Goal: Use online tool/utility: Utilize a website feature to perform a specific function

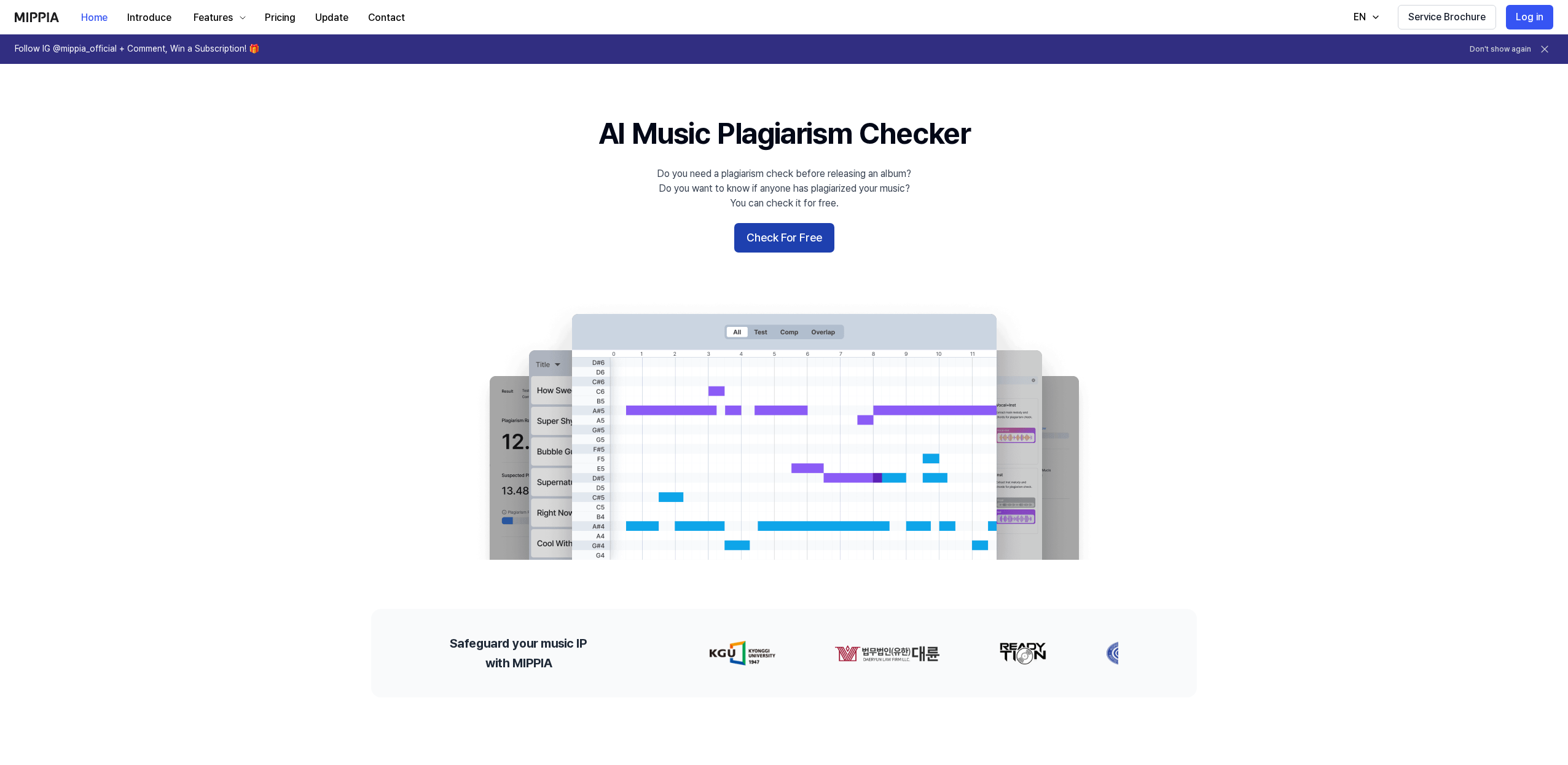
click at [770, 242] on button "Check For Free" at bounding box center [784, 238] width 100 height 30
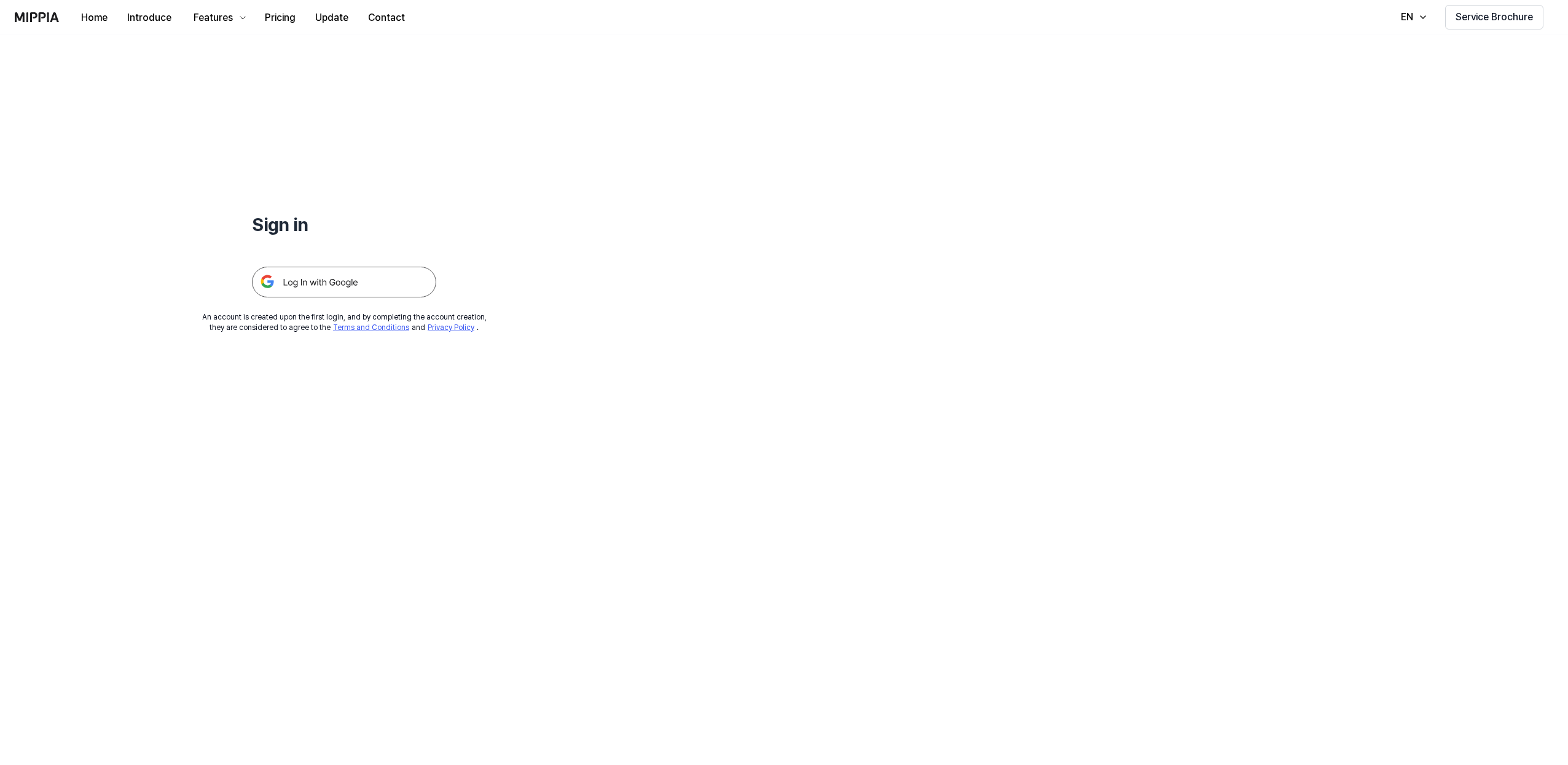
click at [363, 280] on img at bounding box center [344, 281] width 184 height 31
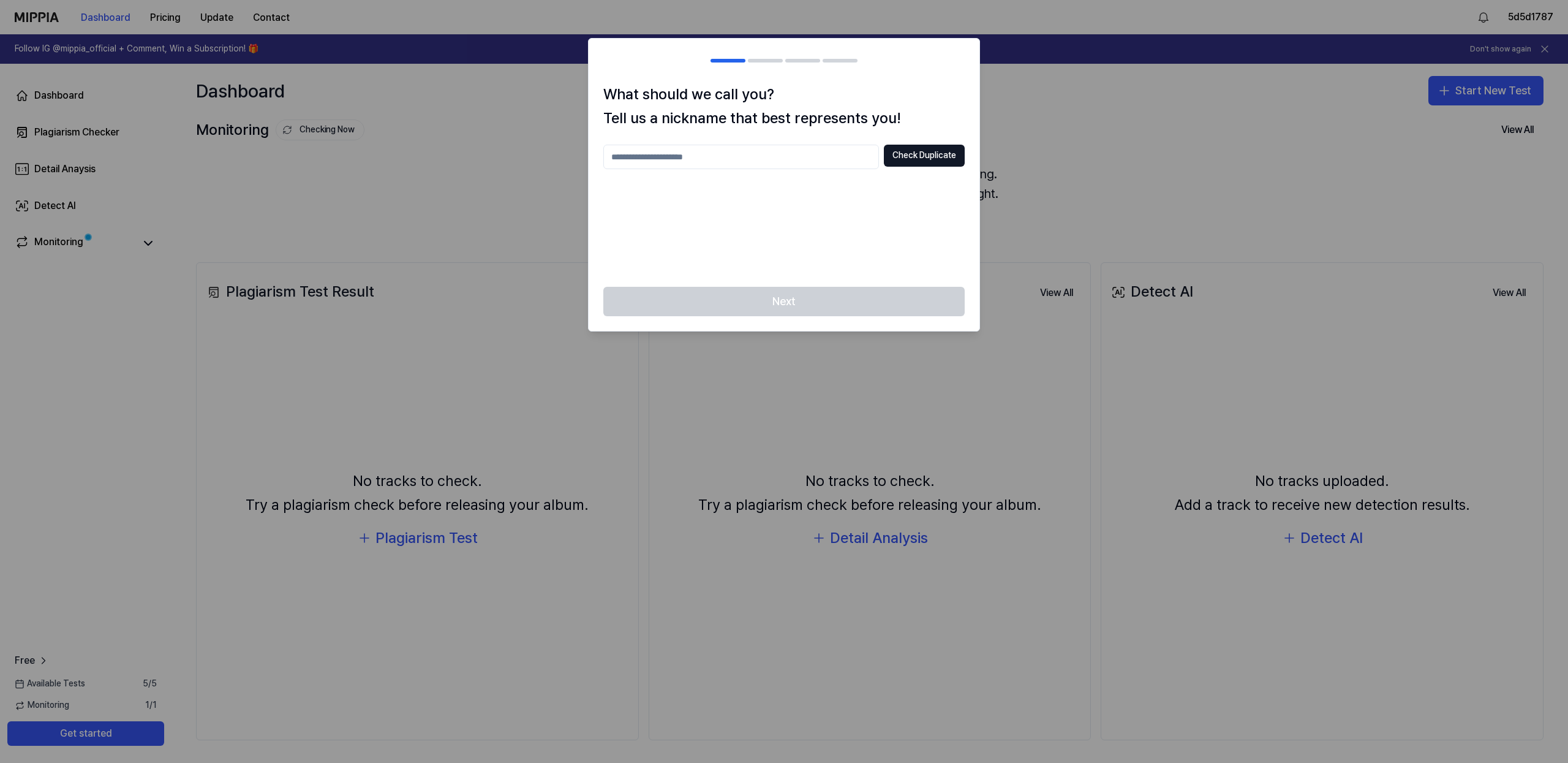
click at [666, 163] on input "text" at bounding box center [741, 156] width 276 height 24
type input "**"
click at [923, 163] on button "Check Duplicate" at bounding box center [925, 156] width 81 height 22
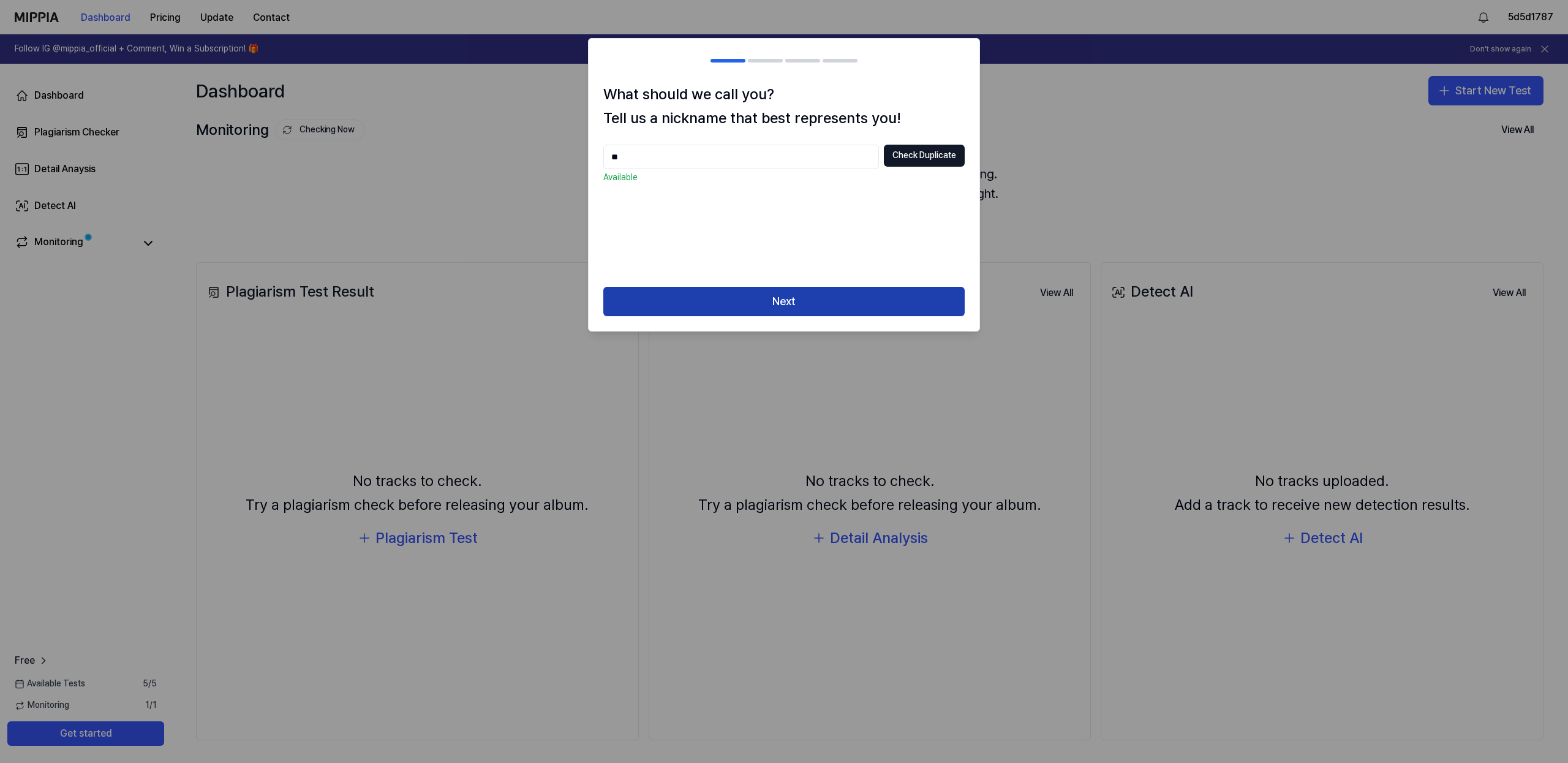
click at [813, 300] on button "Next" at bounding box center [784, 302] width 362 height 30
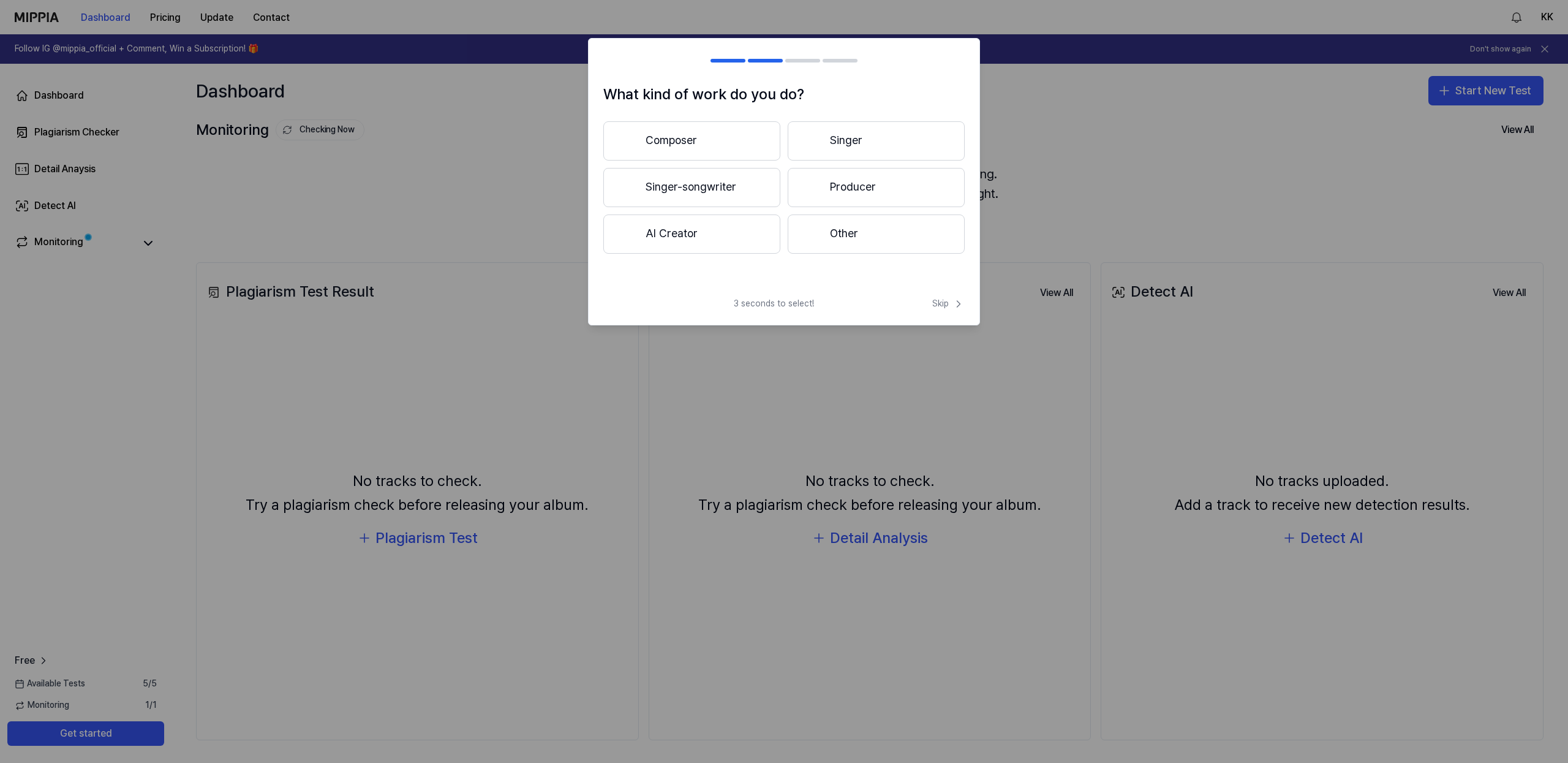
click at [846, 181] on button "Producer" at bounding box center [876, 188] width 177 height 39
click at [866, 198] on button "3 years or more" at bounding box center [876, 188] width 177 height 41
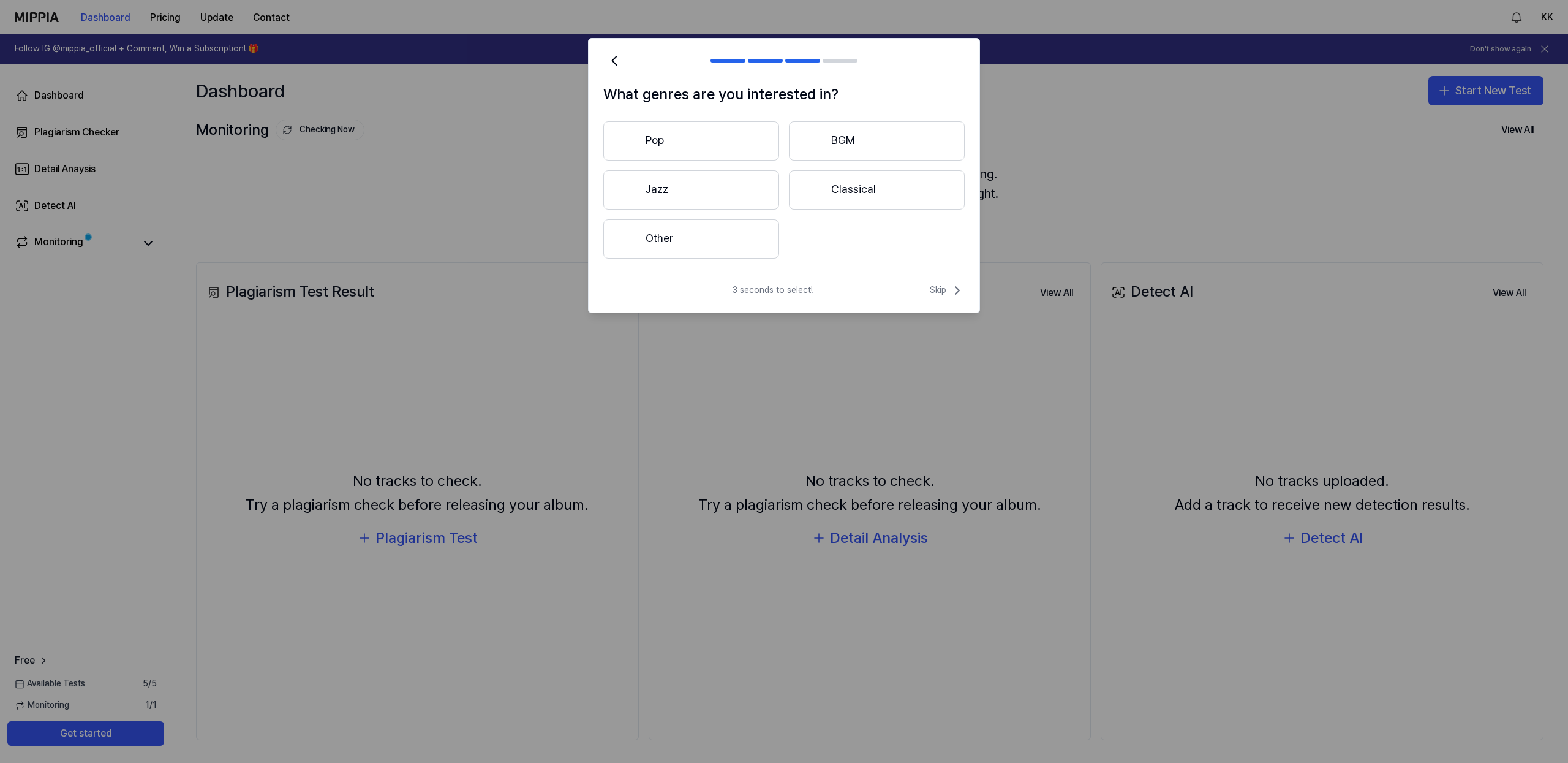
click at [746, 132] on button "Pop" at bounding box center [691, 141] width 176 height 39
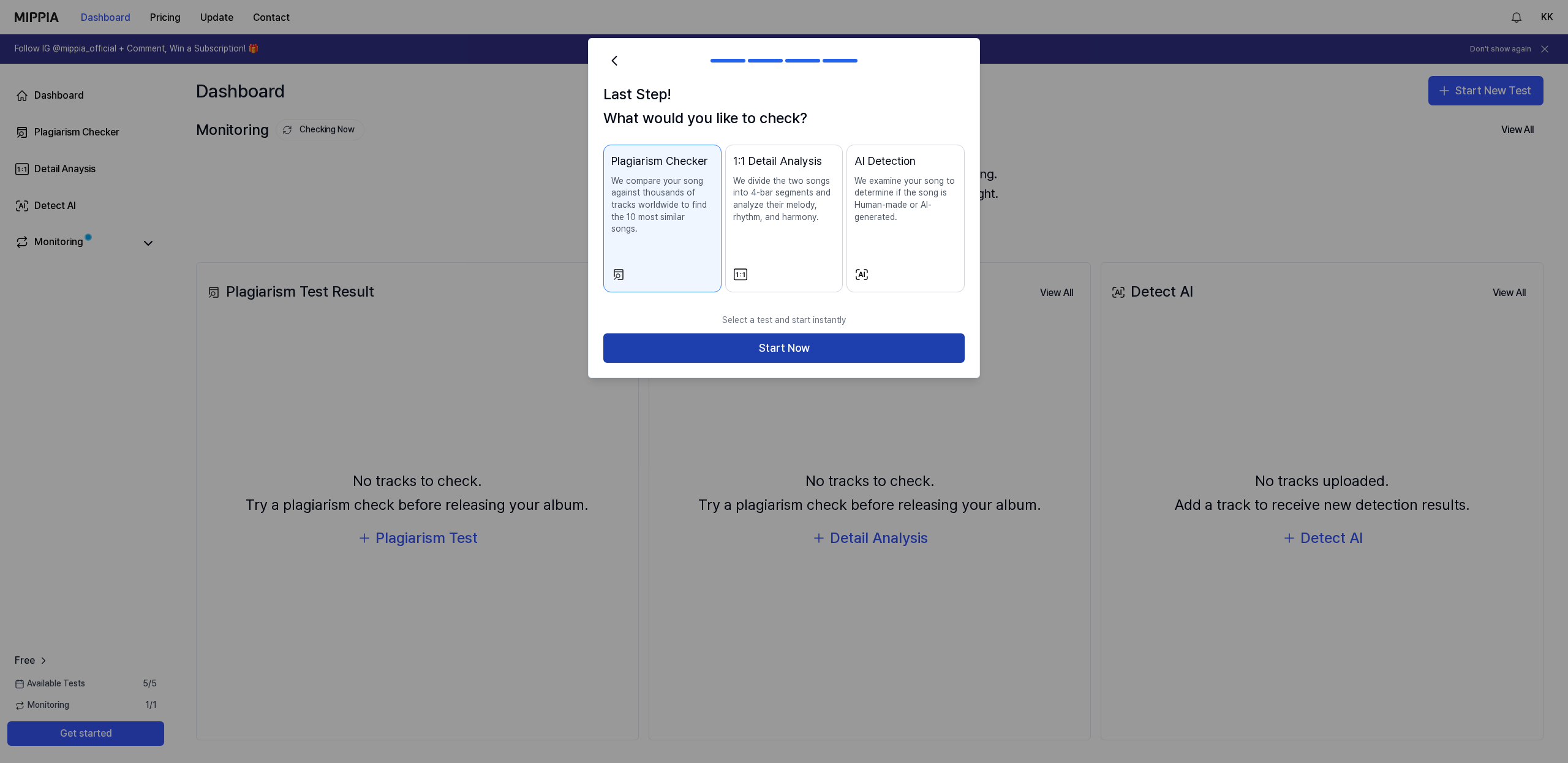
click at [853, 346] on button "Start Now" at bounding box center [784, 349] width 362 height 30
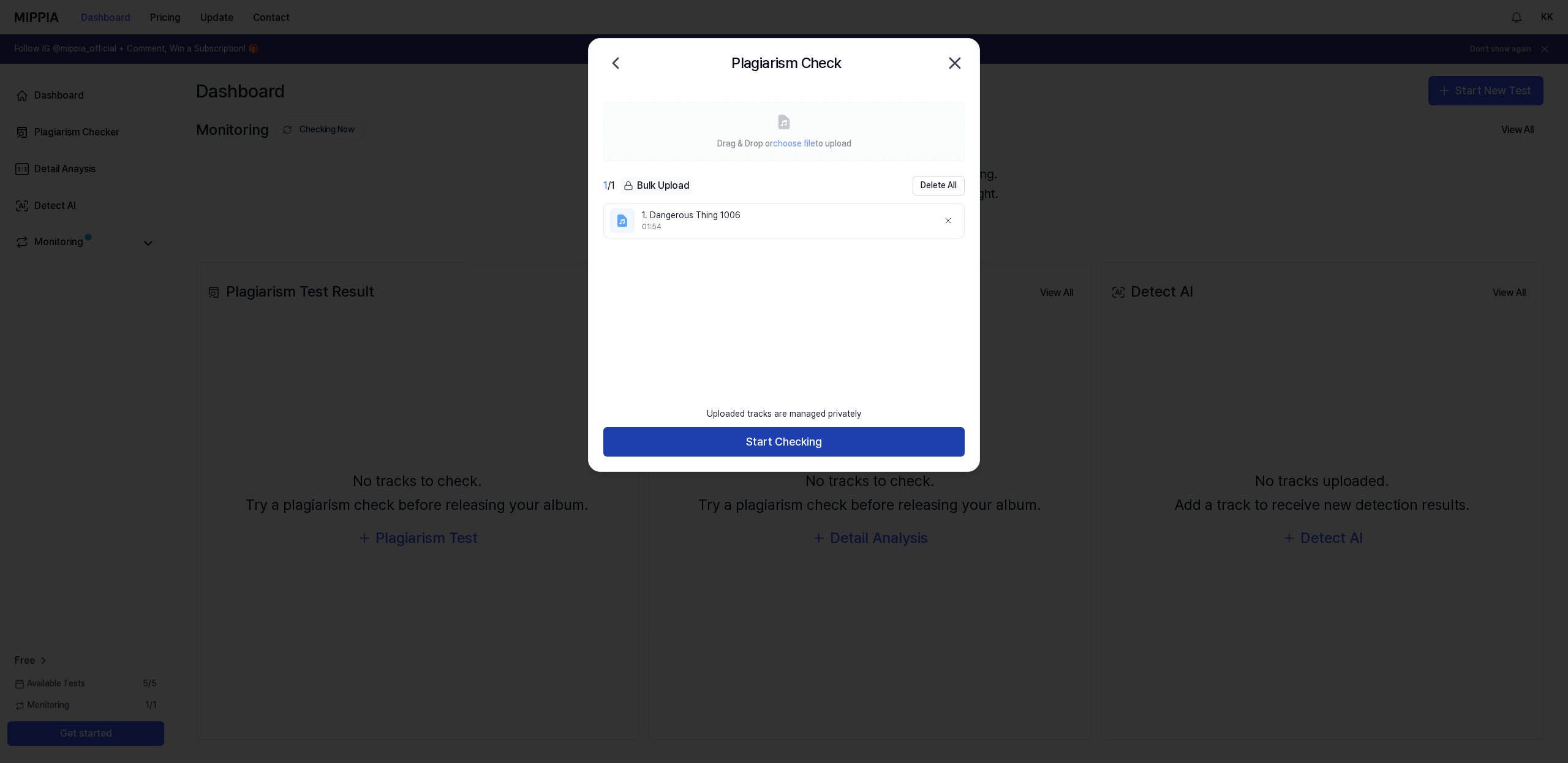
click at [756, 438] on button "Start Checking" at bounding box center [784, 442] width 362 height 30
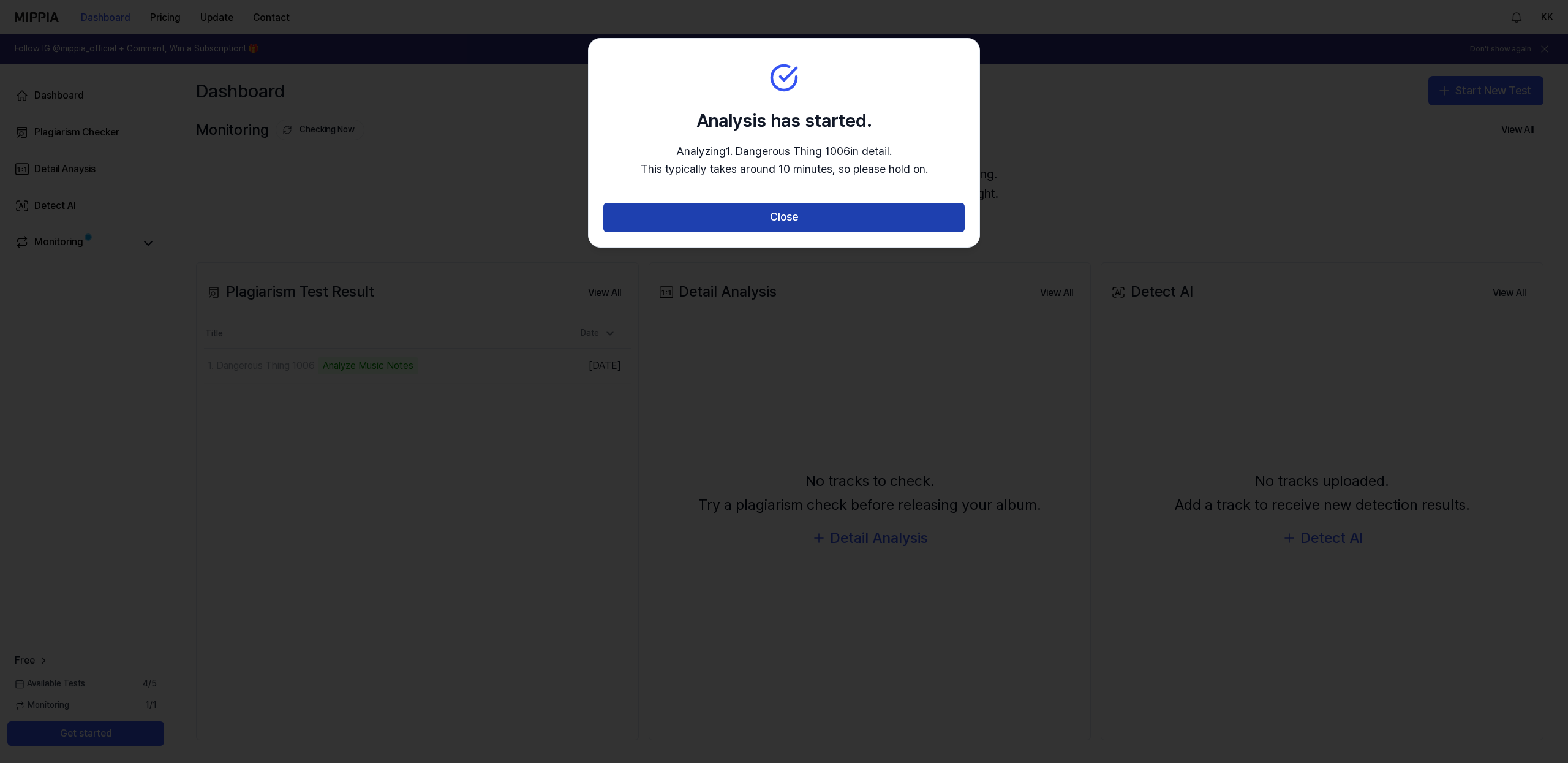
click at [755, 220] on button "Close" at bounding box center [784, 218] width 362 height 30
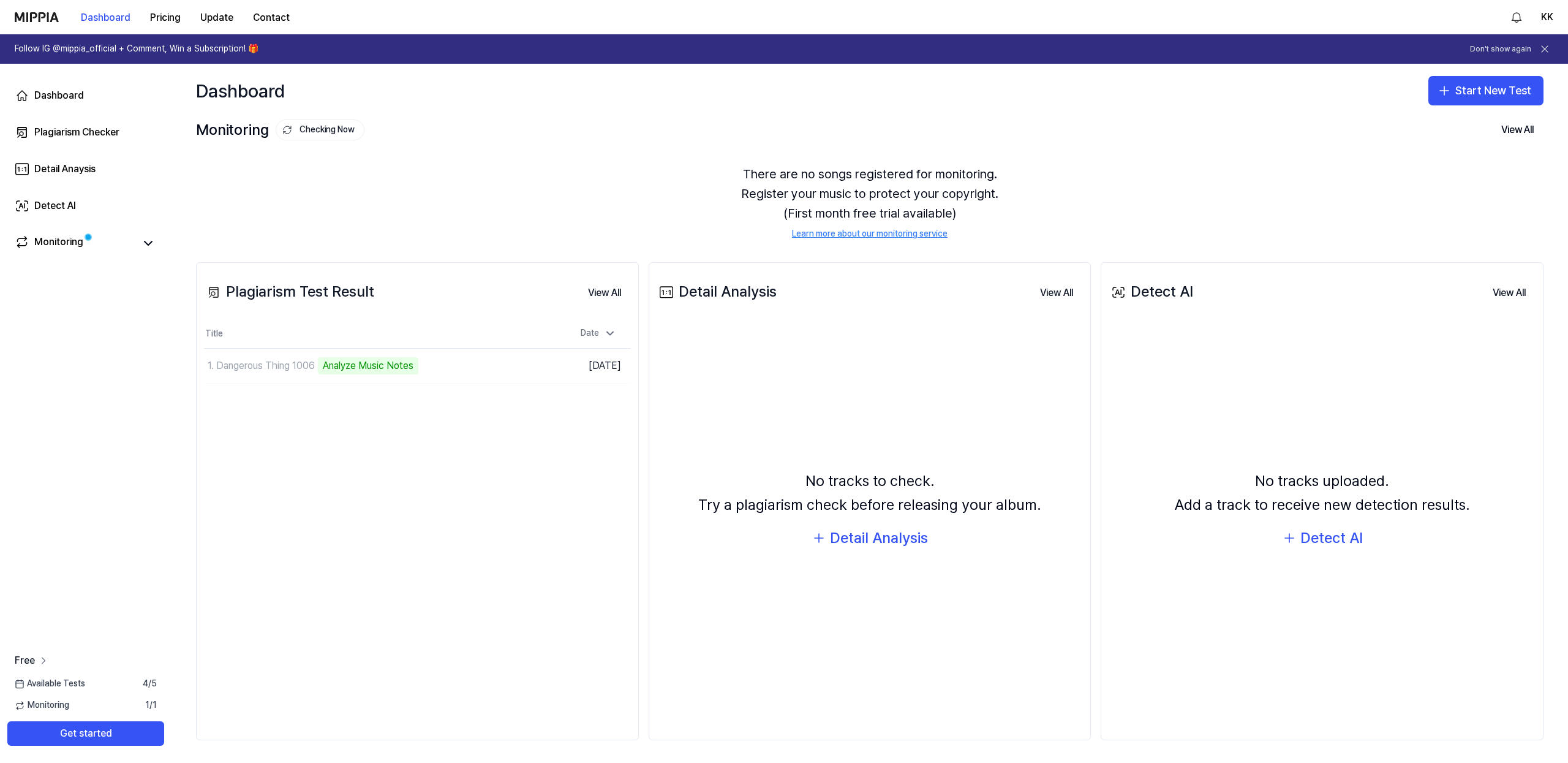
click at [43, 661] on icon at bounding box center [44, 661] width 13 height 13
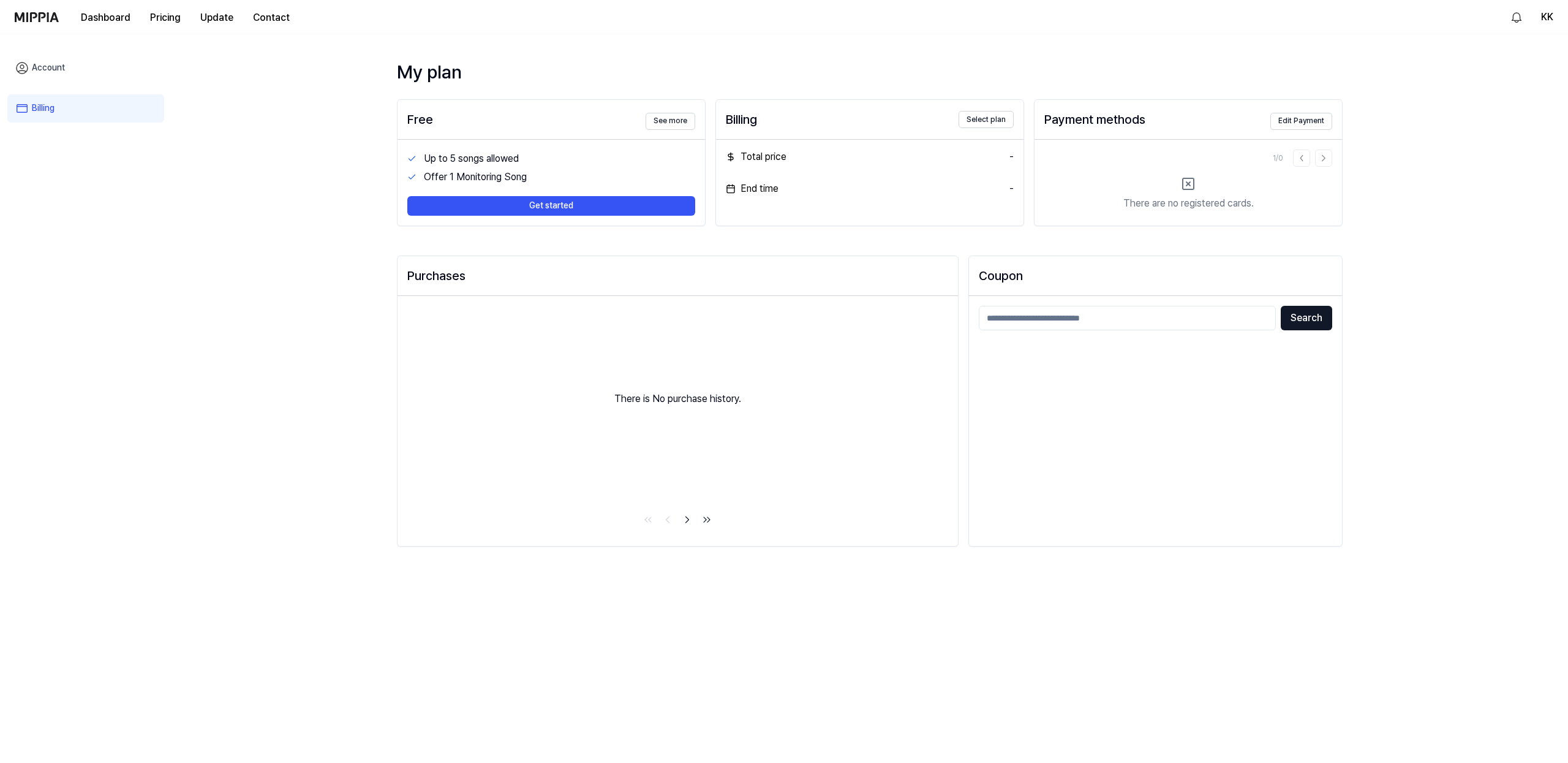
click at [671, 109] on link "See more" at bounding box center [671, 120] width 50 height 20
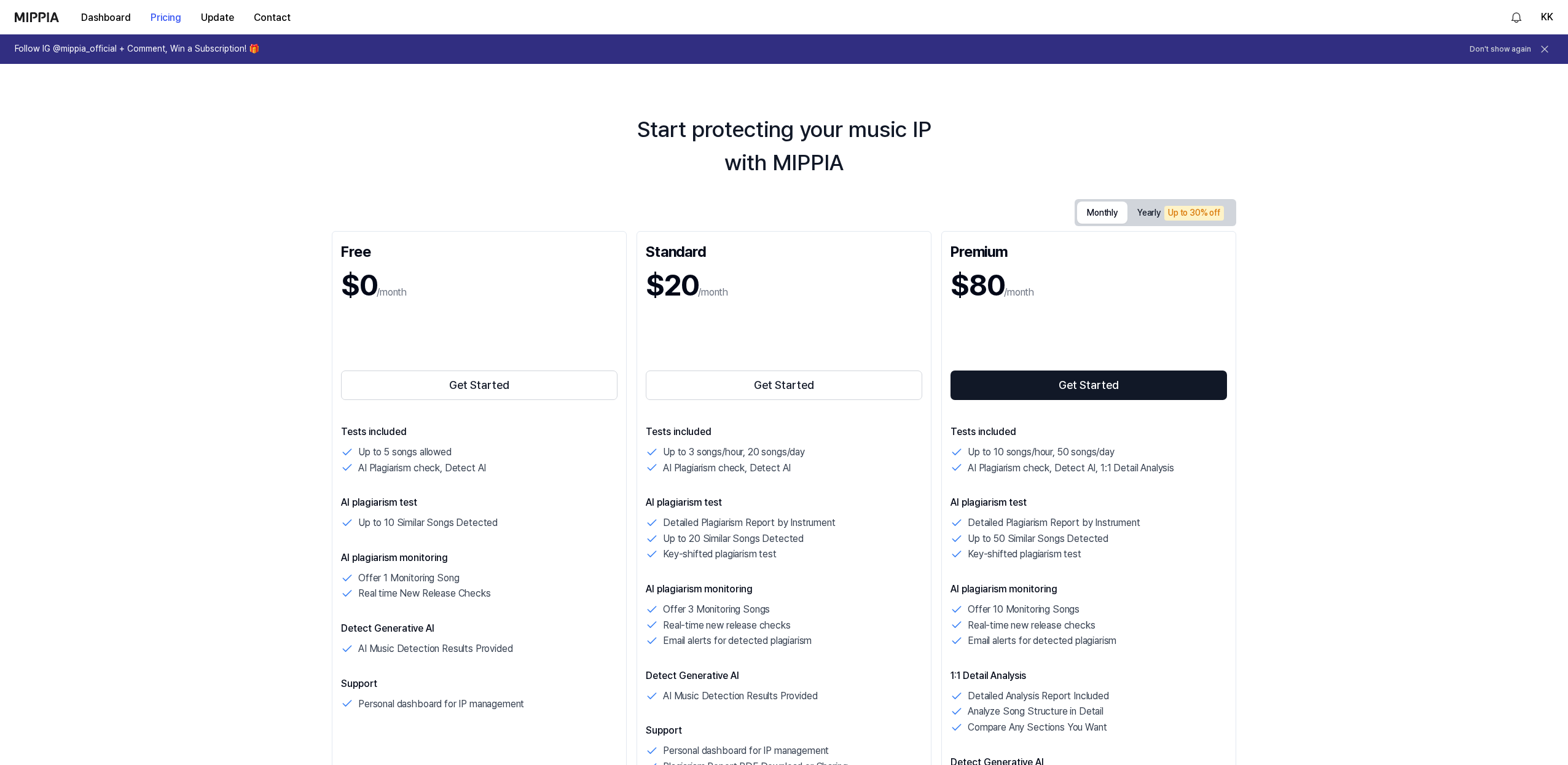
click at [1092, 212] on button "Monthly" at bounding box center [1103, 212] width 50 height 22
click at [1165, 210] on div "Up to 30% off" at bounding box center [1194, 213] width 60 height 15
click at [1099, 215] on button "Monthly" at bounding box center [1103, 213] width 50 height 19
click at [100, 13] on button "Dashboard" at bounding box center [106, 17] width 70 height 24
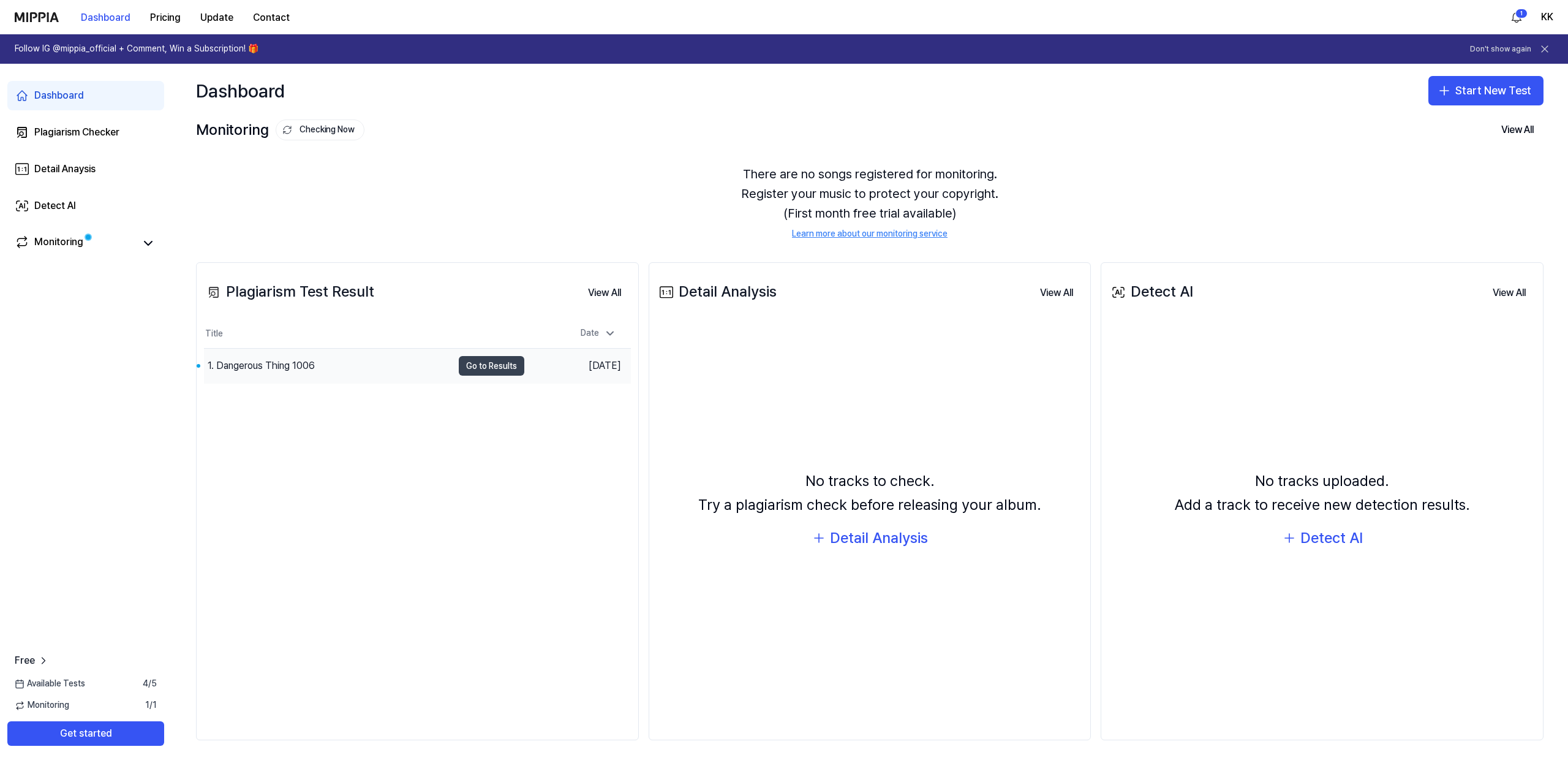
click at [495, 365] on button "Go to Results" at bounding box center [491, 366] width 66 height 20
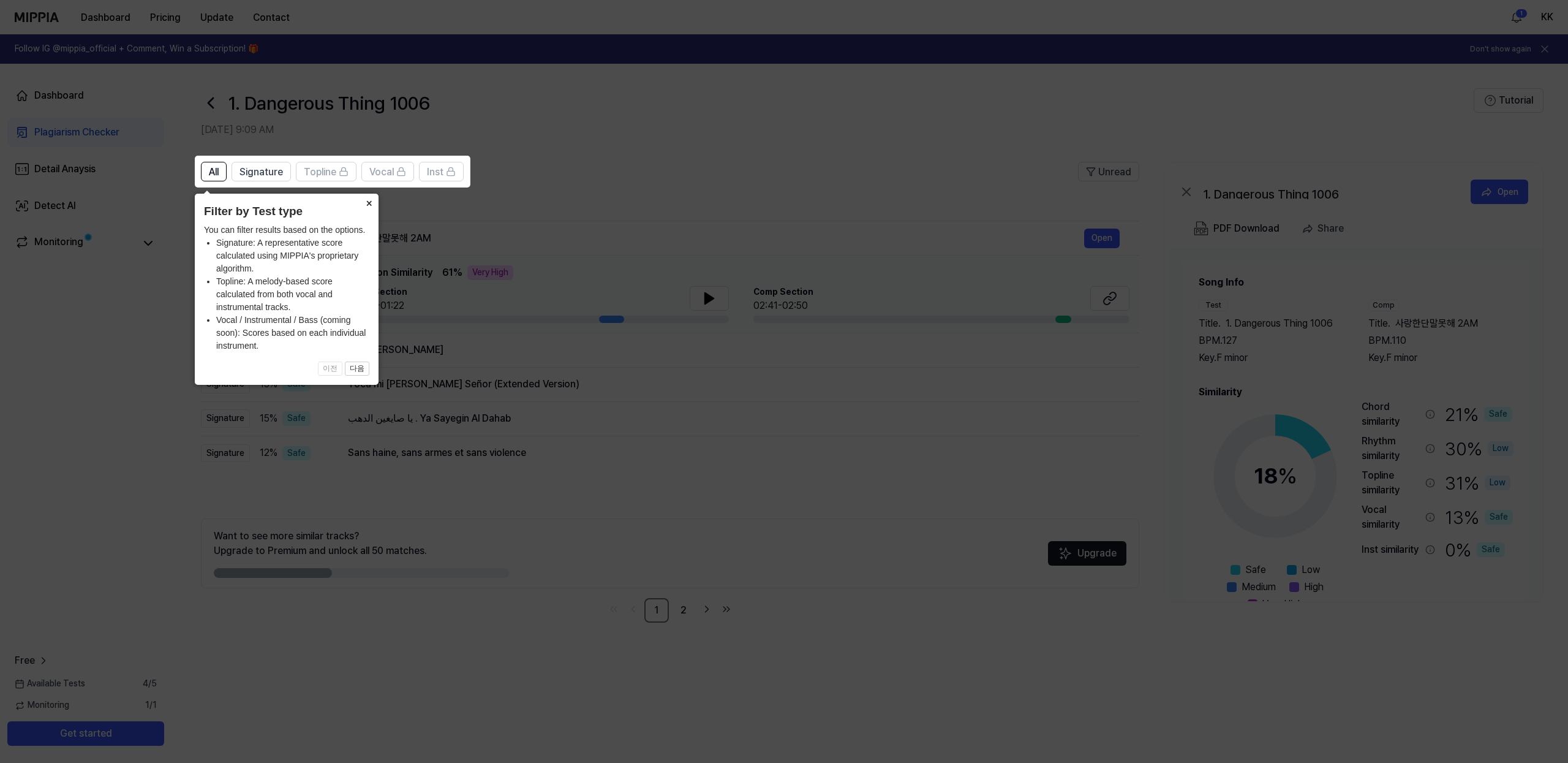
click at [368, 206] on button "×" at bounding box center [369, 202] width 20 height 17
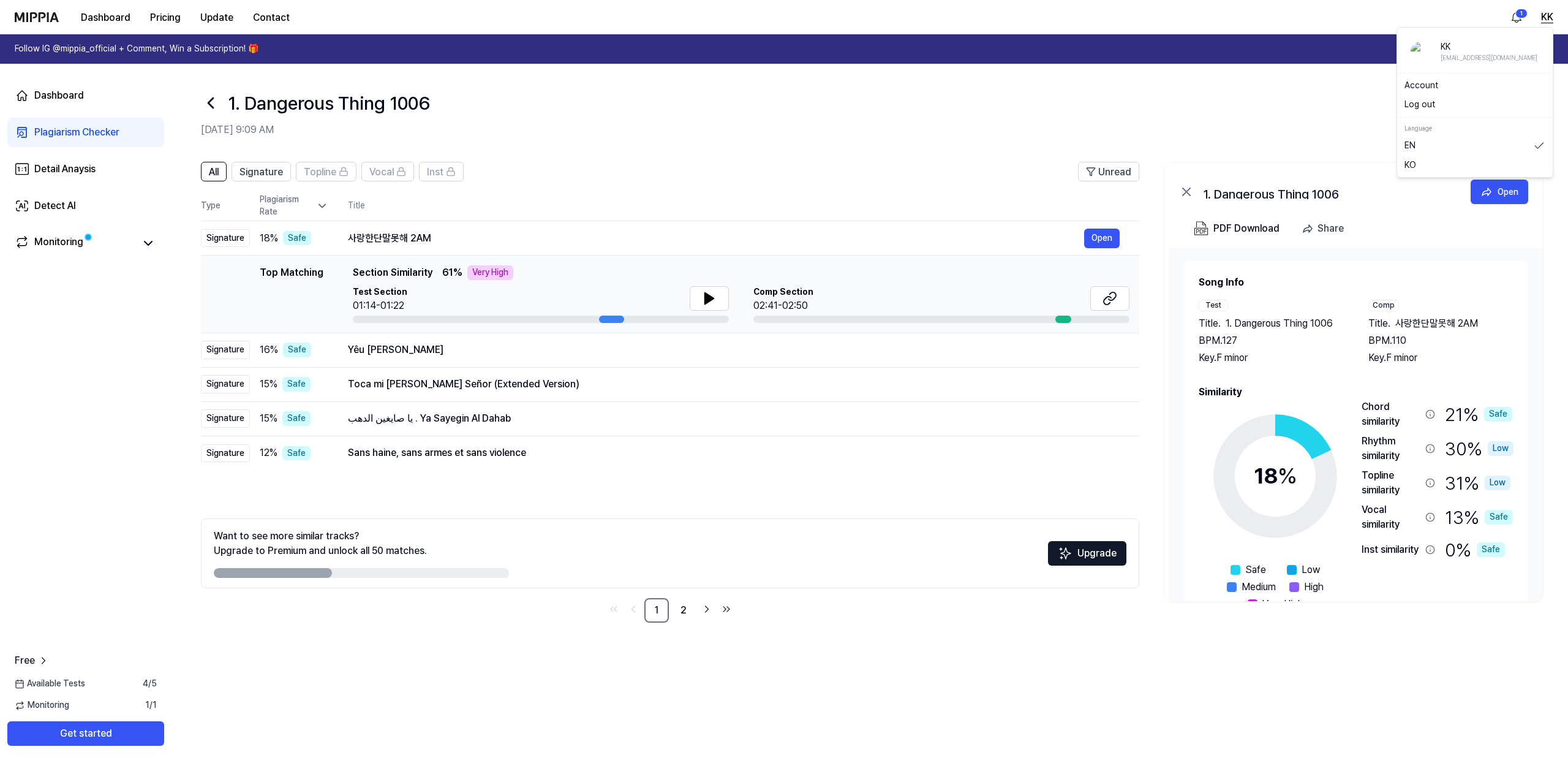
click at [1543, 18] on button "KK" at bounding box center [1548, 17] width 13 height 15
click at [1421, 147] on link "EN" at bounding box center [1475, 146] width 141 height 13
click at [695, 299] on button at bounding box center [709, 298] width 39 height 24
click at [1103, 238] on button "Open" at bounding box center [1102, 238] width 35 height 20
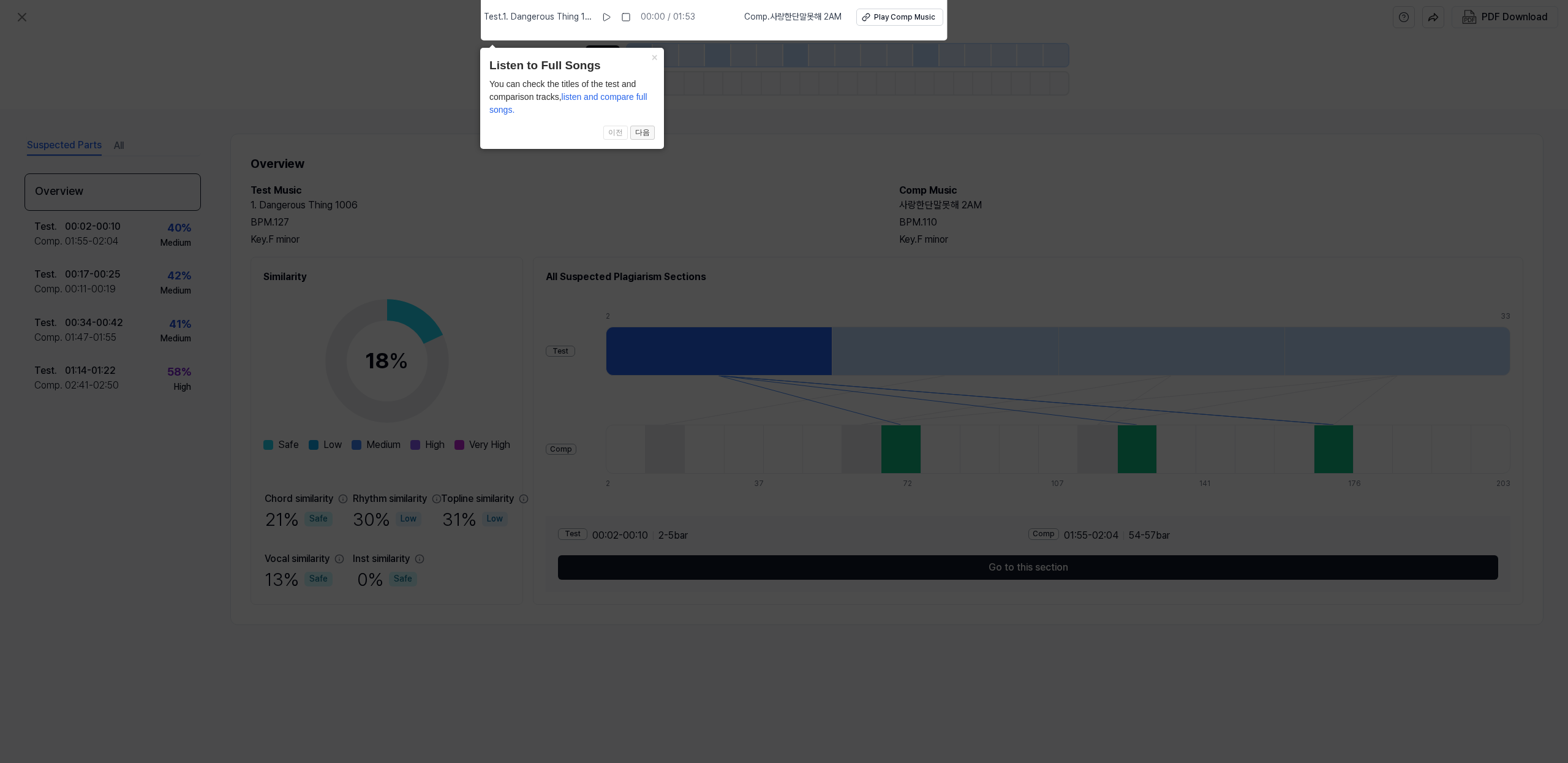
click at [648, 136] on button "다음" at bounding box center [642, 133] width 24 height 15
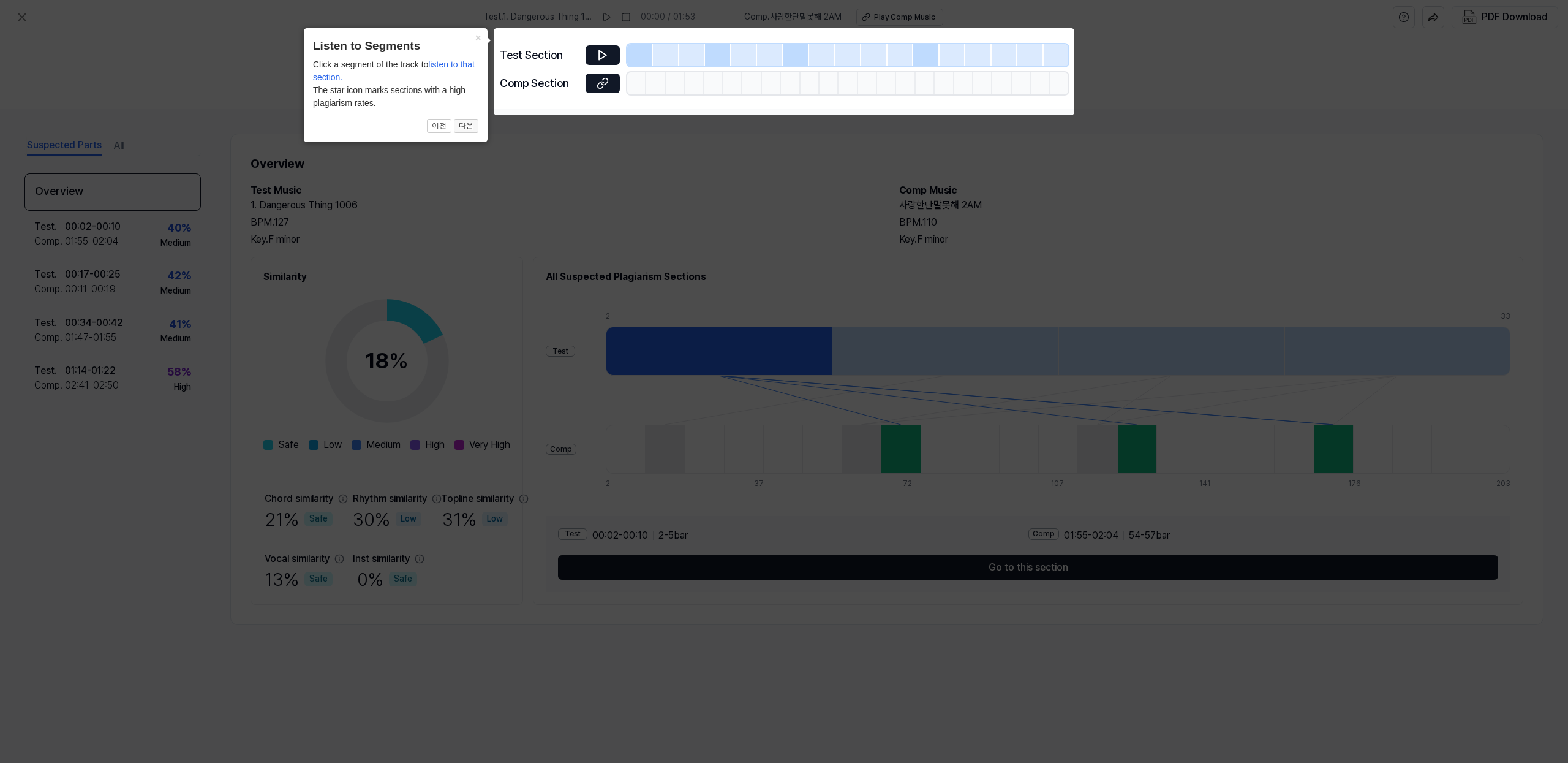
click at [470, 127] on button "다음" at bounding box center [466, 126] width 24 height 15
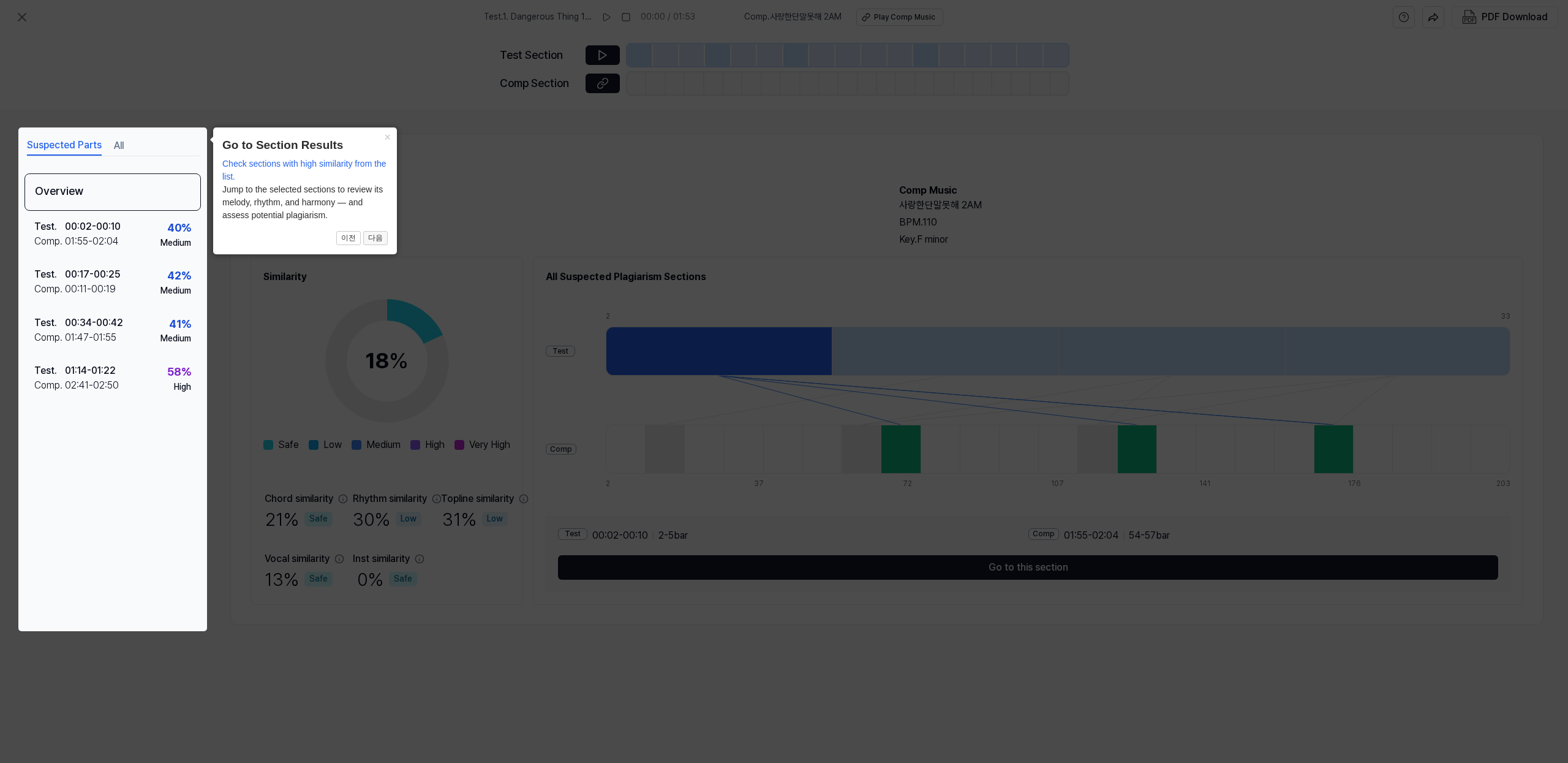
click at [378, 242] on button "다음" at bounding box center [375, 238] width 24 height 15
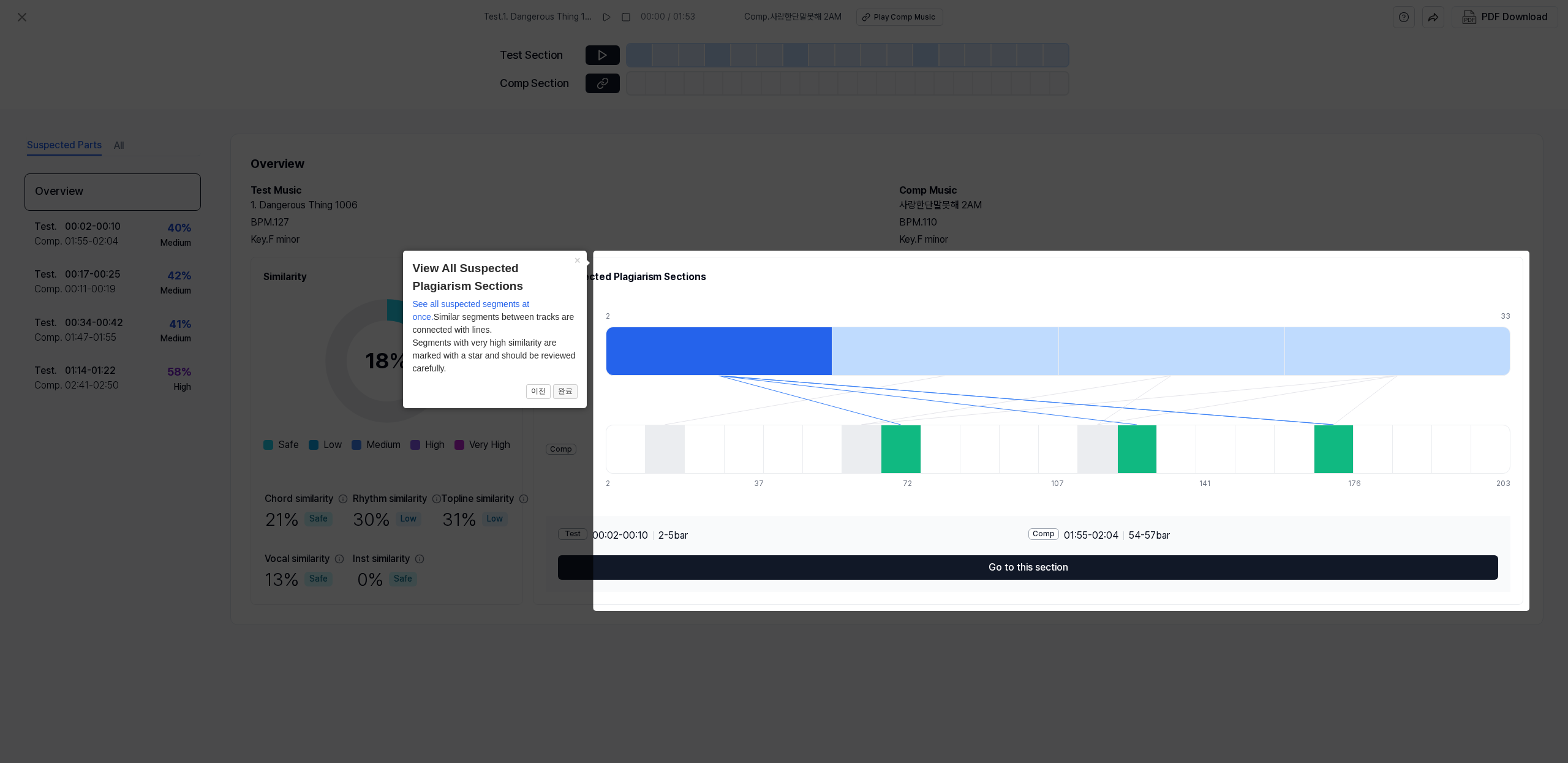
click at [565, 392] on button "완료" at bounding box center [565, 392] width 24 height 15
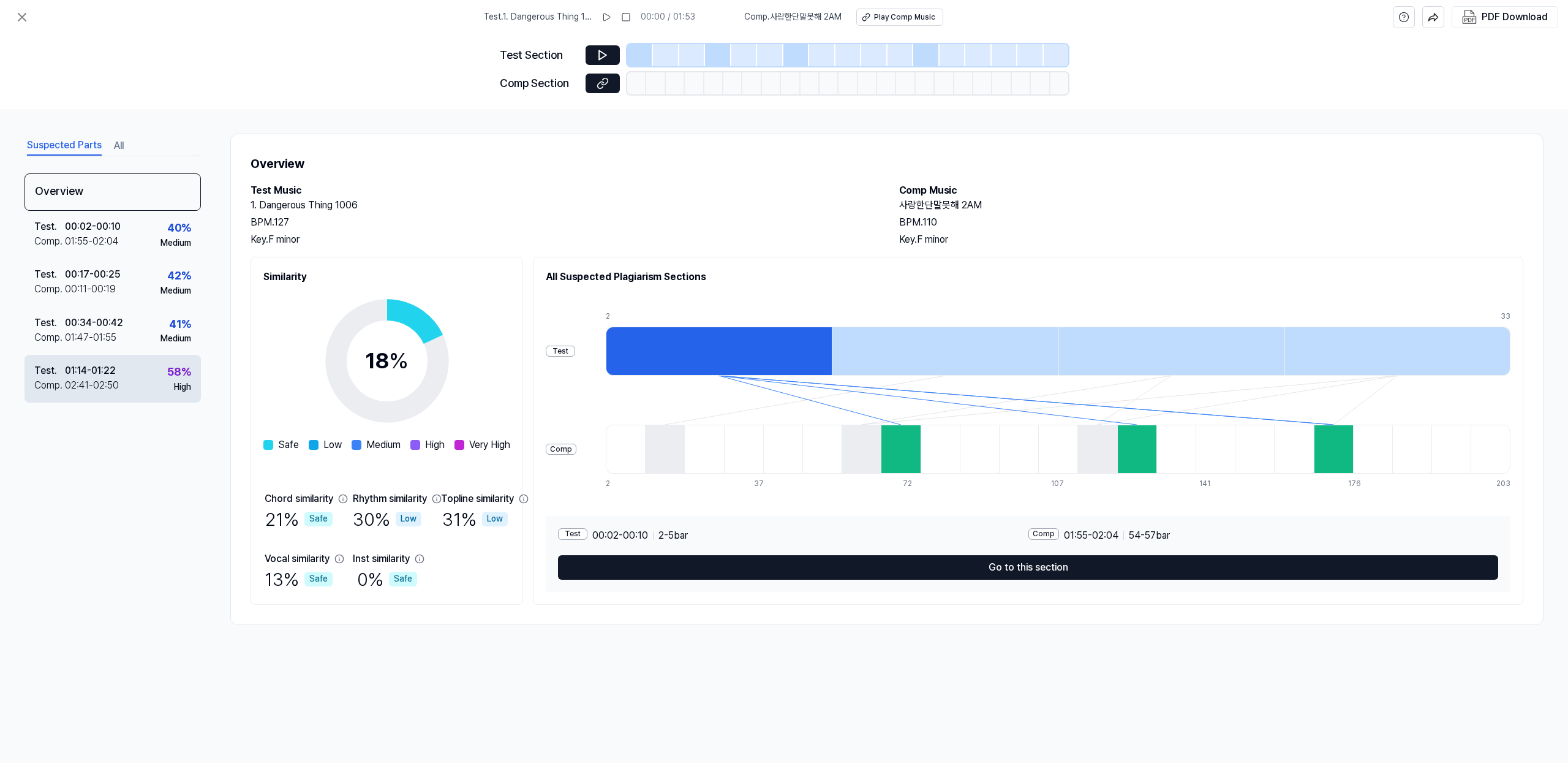
click at [79, 376] on div "01:14 - 01:22" at bounding box center [90, 371] width 51 height 15
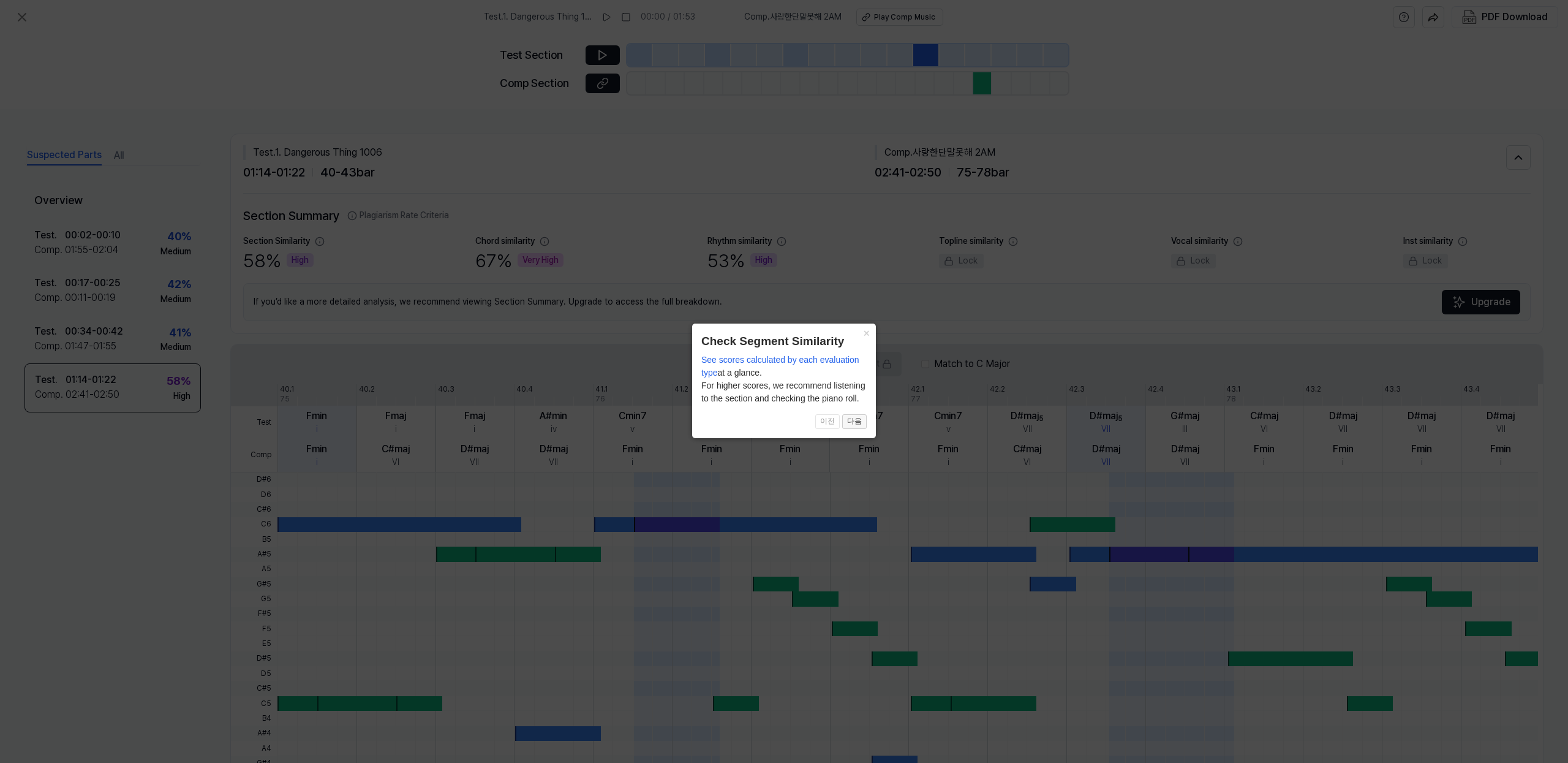
click at [853, 418] on button "다음" at bounding box center [854, 421] width 24 height 15
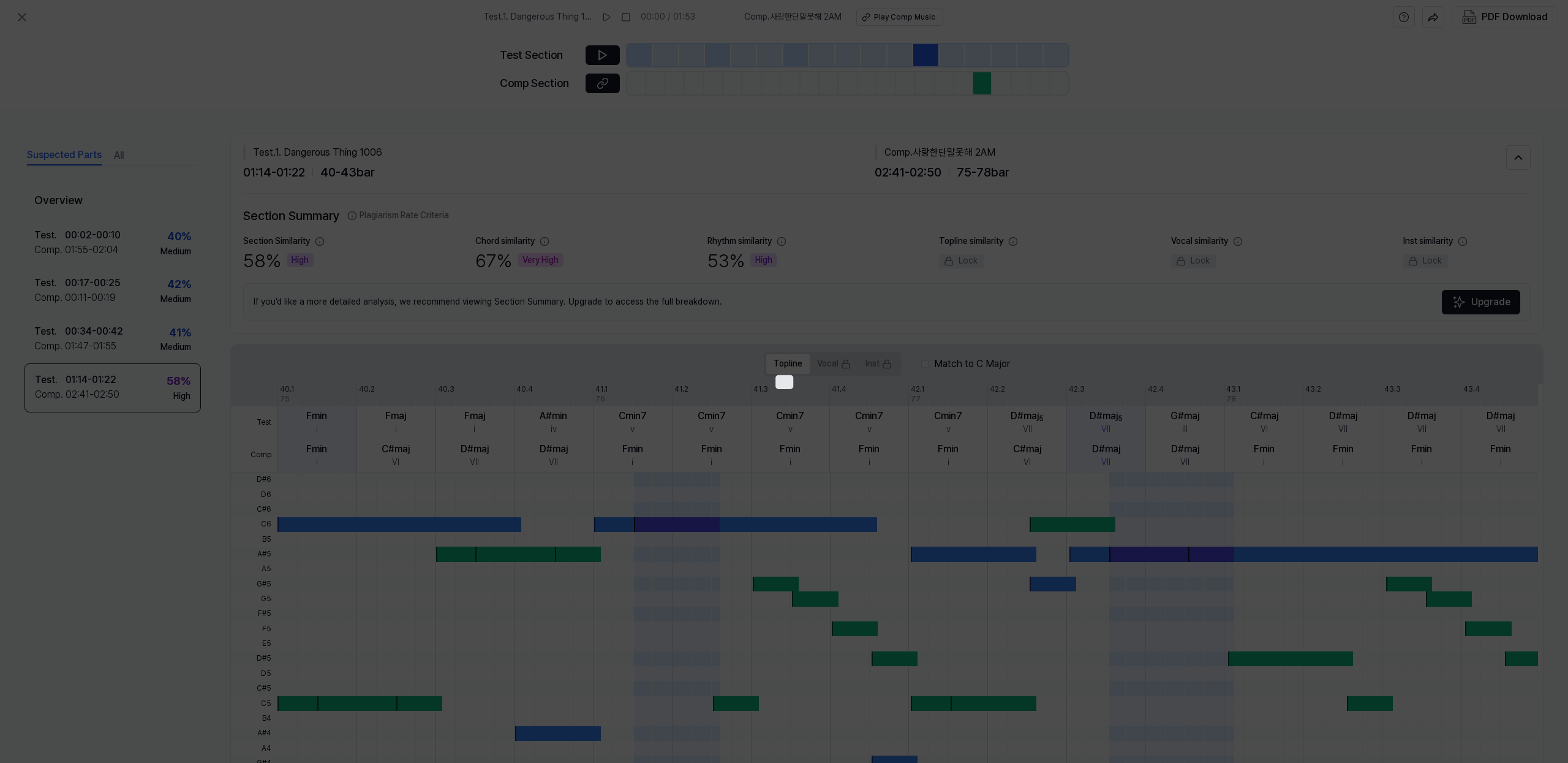
scroll to position [78, 0]
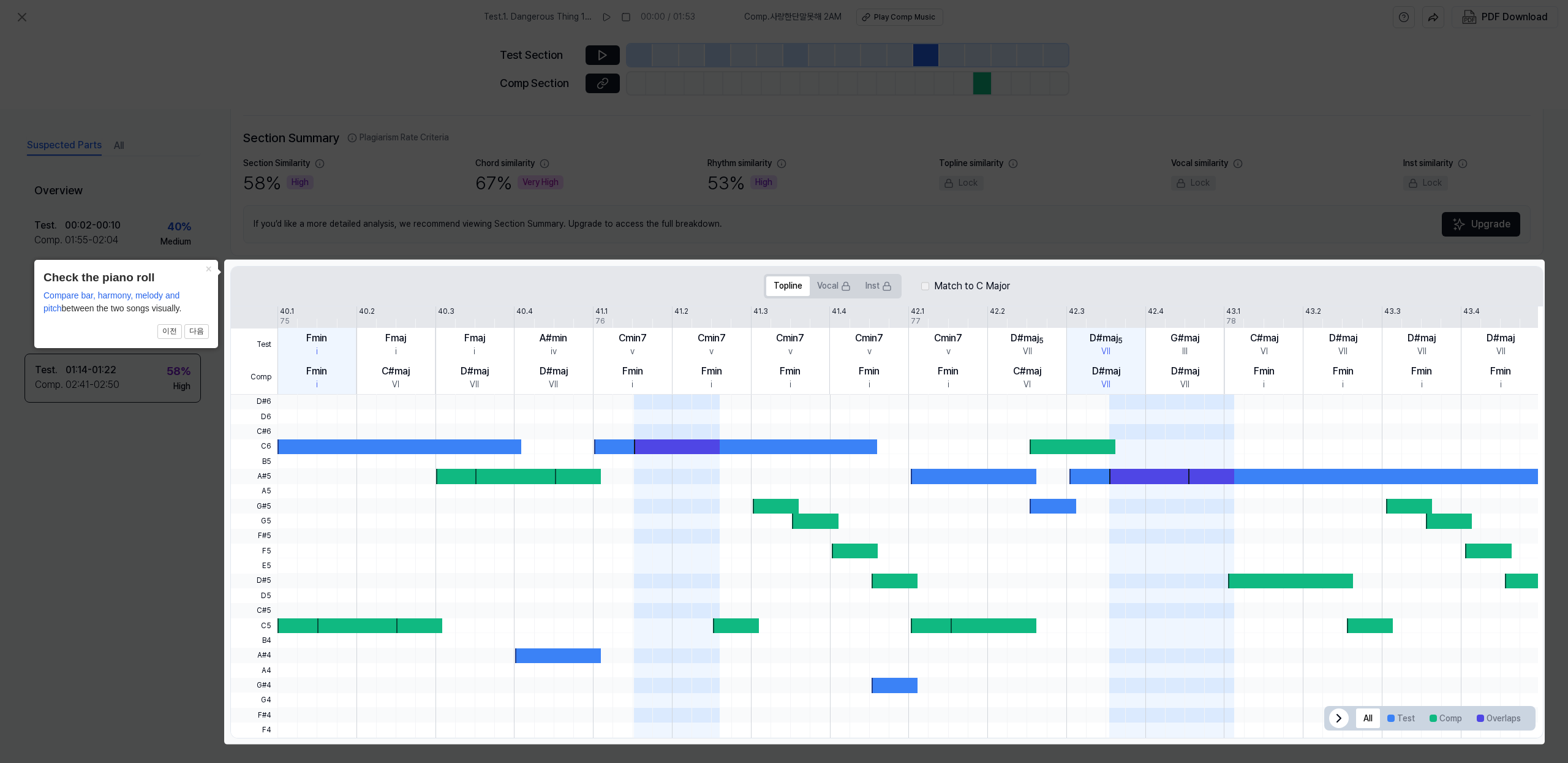
click at [1159, 177] on icon at bounding box center [784, 382] width 1568 height 763
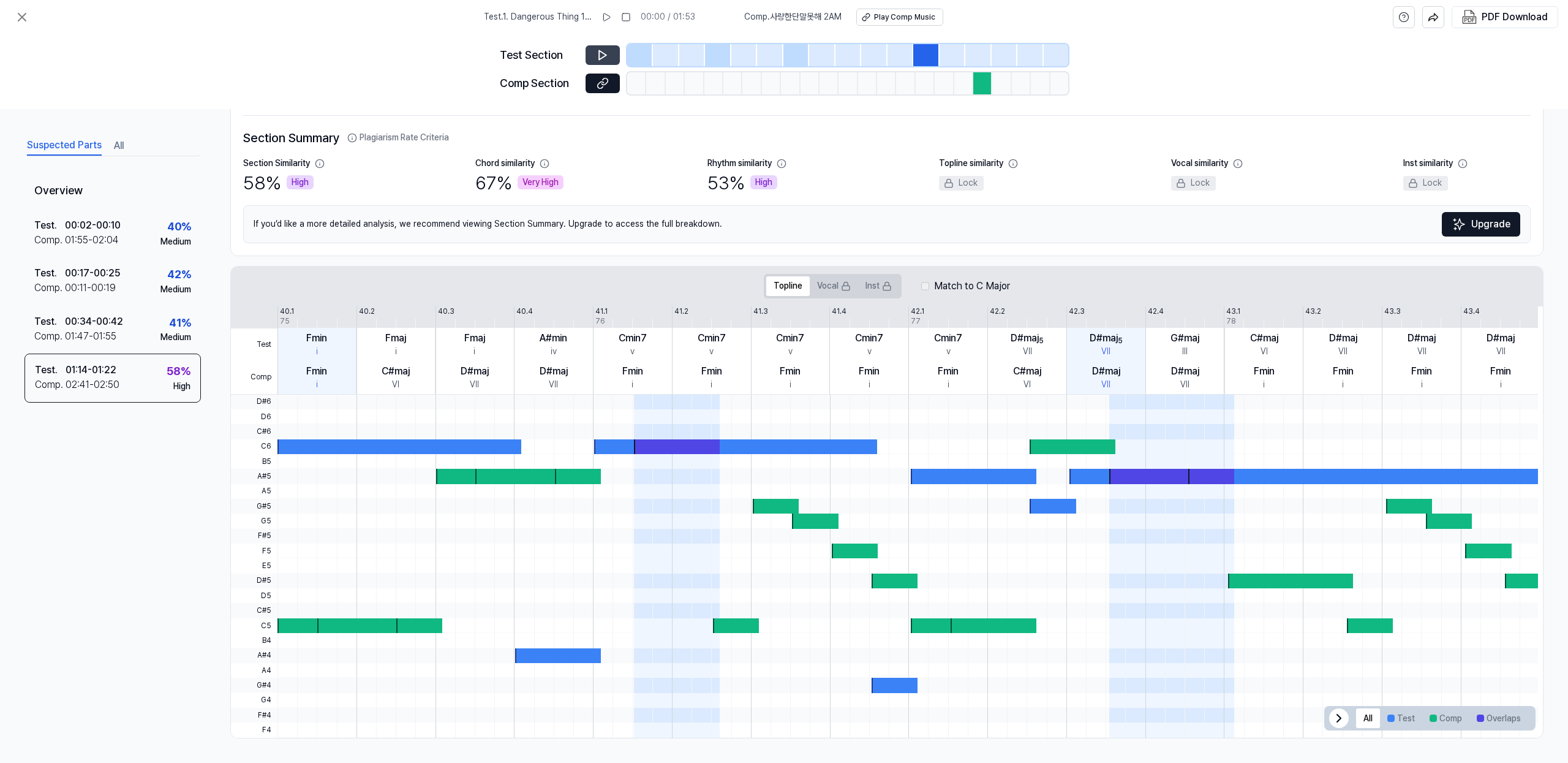
click at [602, 55] on icon at bounding box center [603, 56] width 13 height 13
click at [604, 55] on icon at bounding box center [605, 55] width 2 height 8
click at [981, 84] on div at bounding box center [983, 84] width 19 height 22
click at [948, 52] on div at bounding box center [952, 55] width 26 height 22
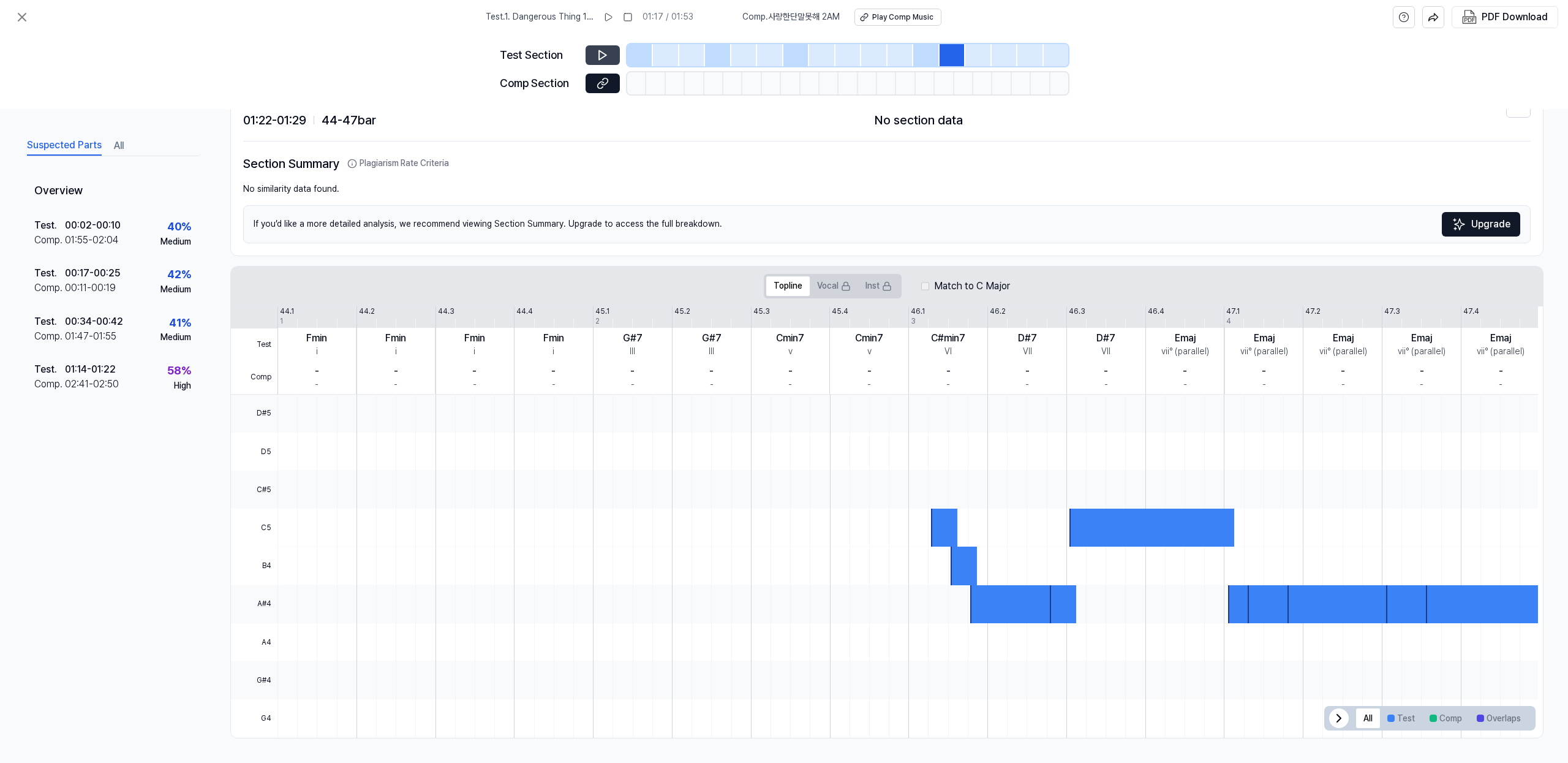
click at [924, 54] on div at bounding box center [926, 55] width 26 height 22
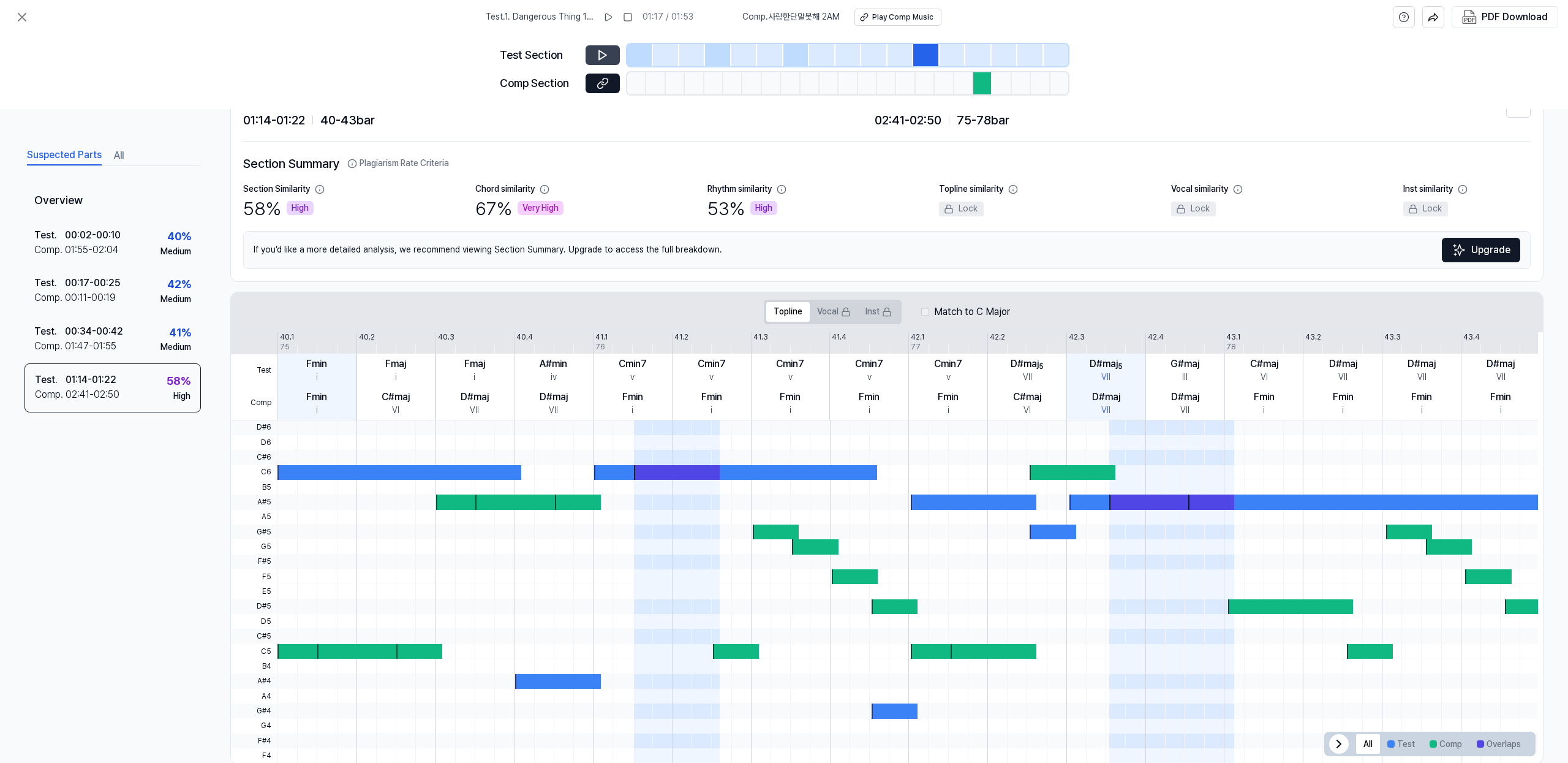
scroll to position [78, 0]
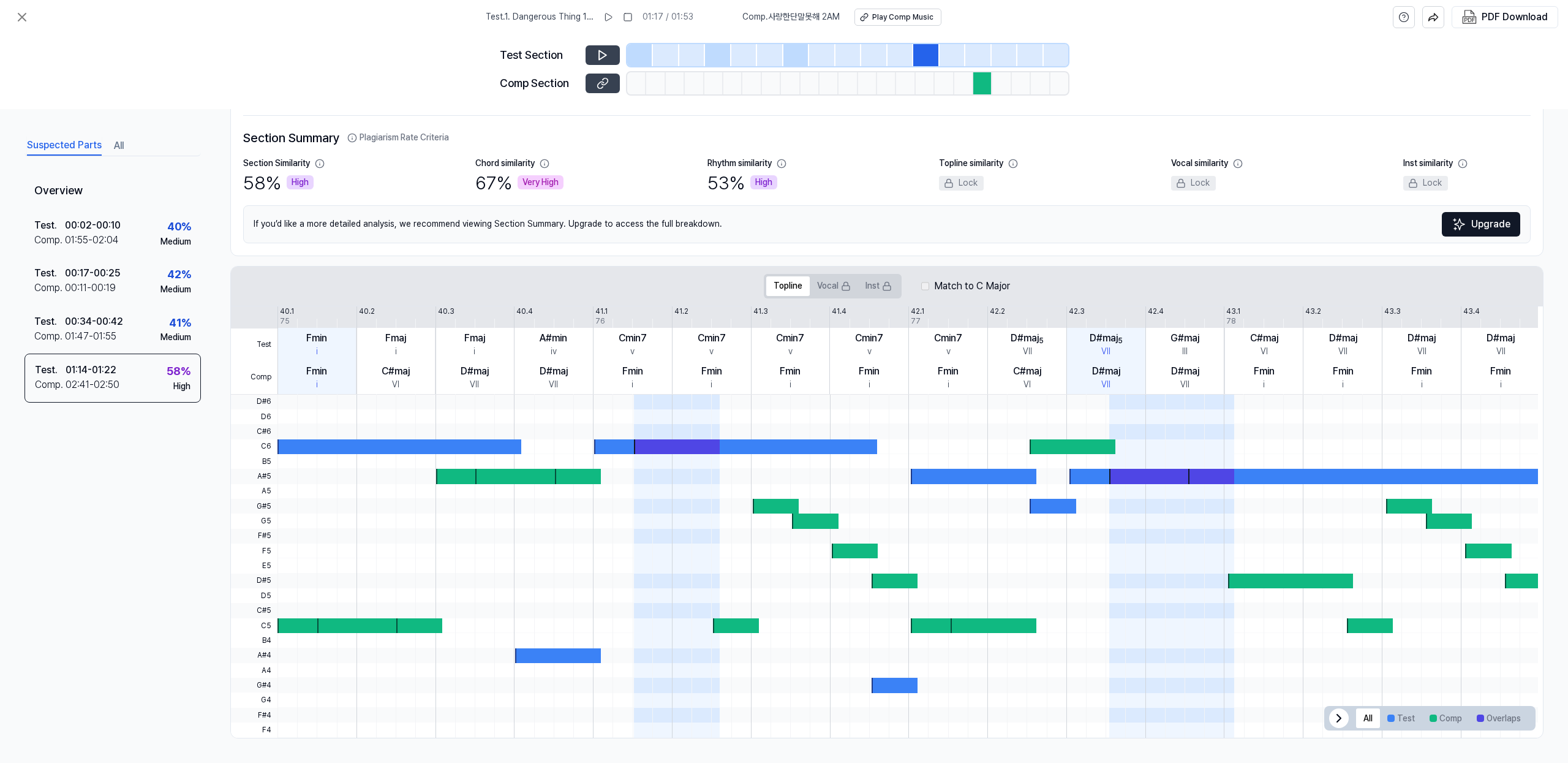
click at [602, 84] on icon at bounding box center [603, 84] width 13 height 13
click at [599, 59] on icon at bounding box center [602, 56] width 7 height 9
click at [599, 59] on icon at bounding box center [603, 56] width 13 height 13
click at [20, 22] on icon at bounding box center [22, 17] width 15 height 15
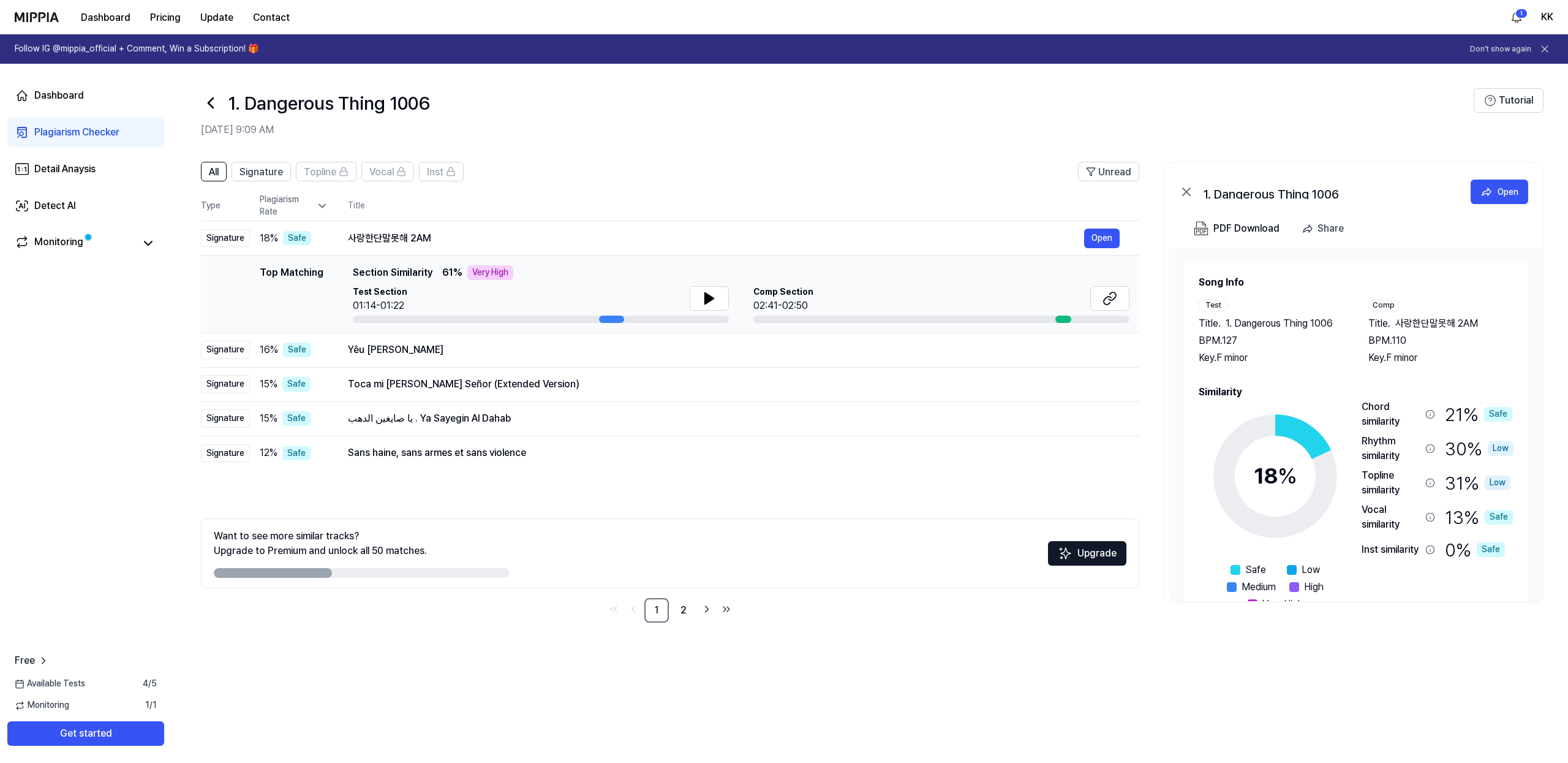
click at [238, 54] on h1 "Follow IG @mippia_official + Comment, Win a Subscription! 🎁" at bounding box center [137, 49] width 244 height 13
click at [1093, 350] on button "Open" at bounding box center [1102, 349] width 35 height 20
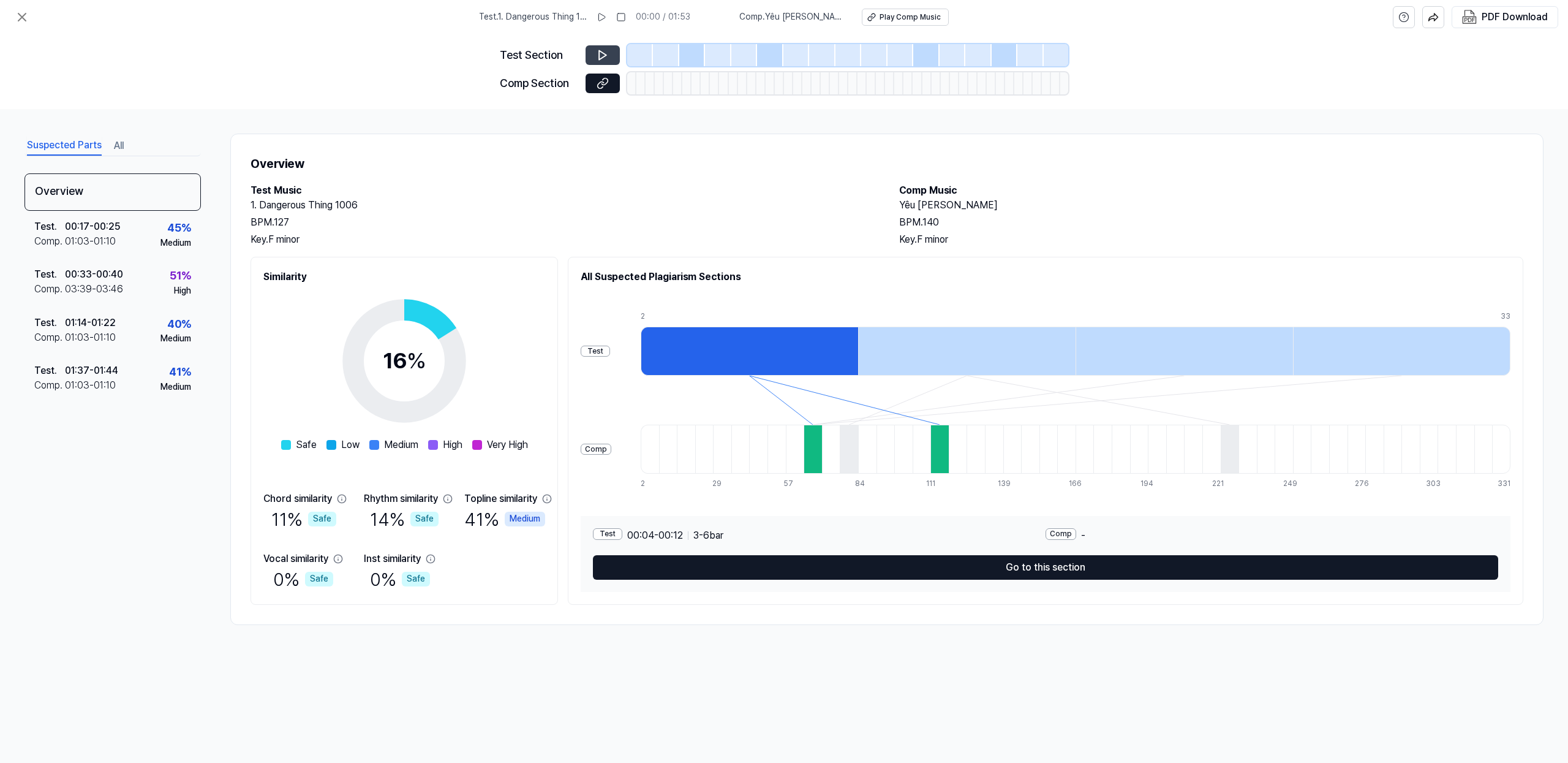
click at [606, 49] on icon at bounding box center [603, 56] width 13 height 13
click at [598, 52] on icon at bounding box center [603, 56] width 13 height 13
click at [697, 56] on div at bounding box center [692, 55] width 26 height 22
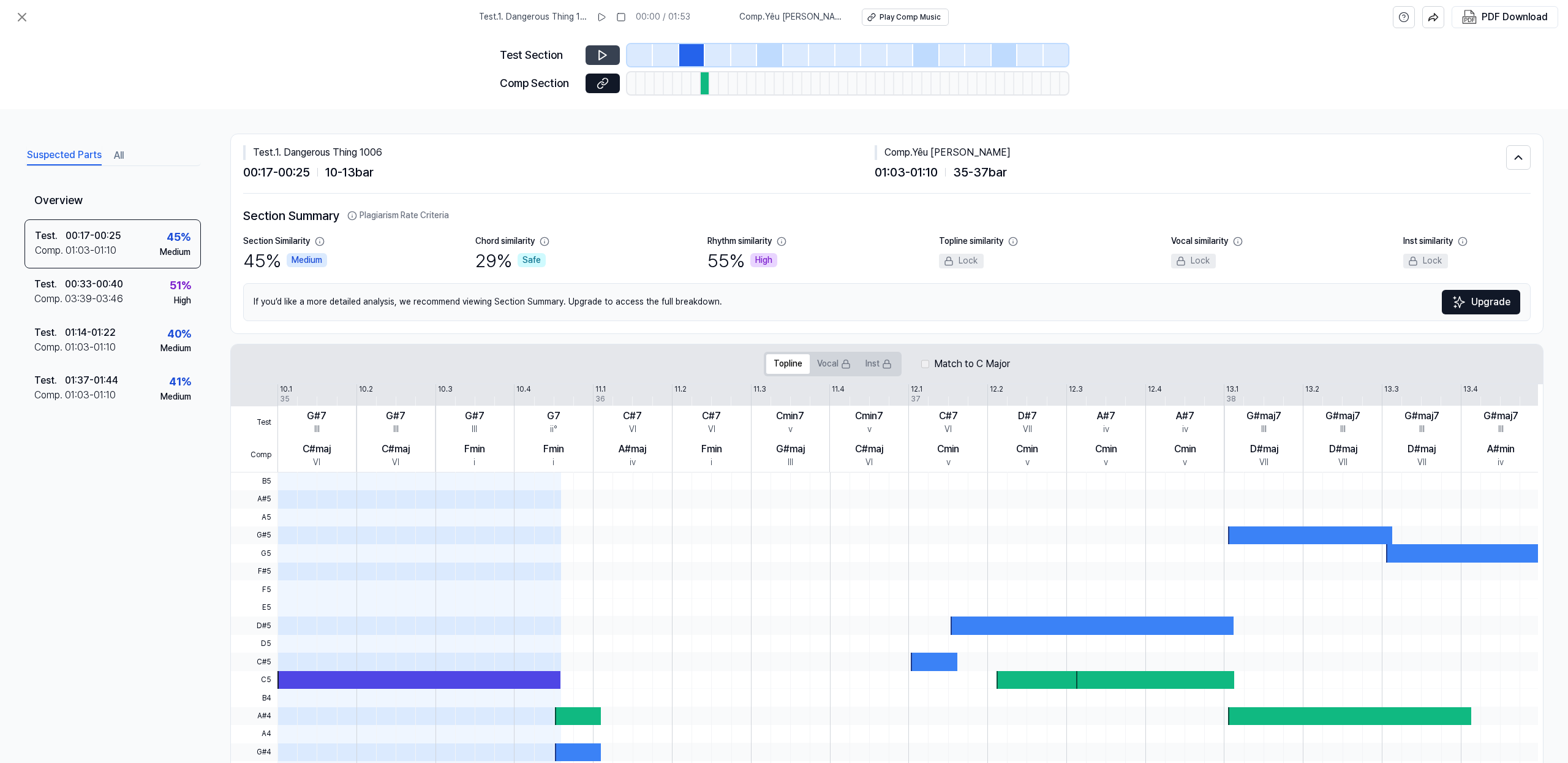
click at [606, 56] on icon at bounding box center [603, 56] width 13 height 13
click at [777, 55] on div at bounding box center [770, 55] width 26 height 22
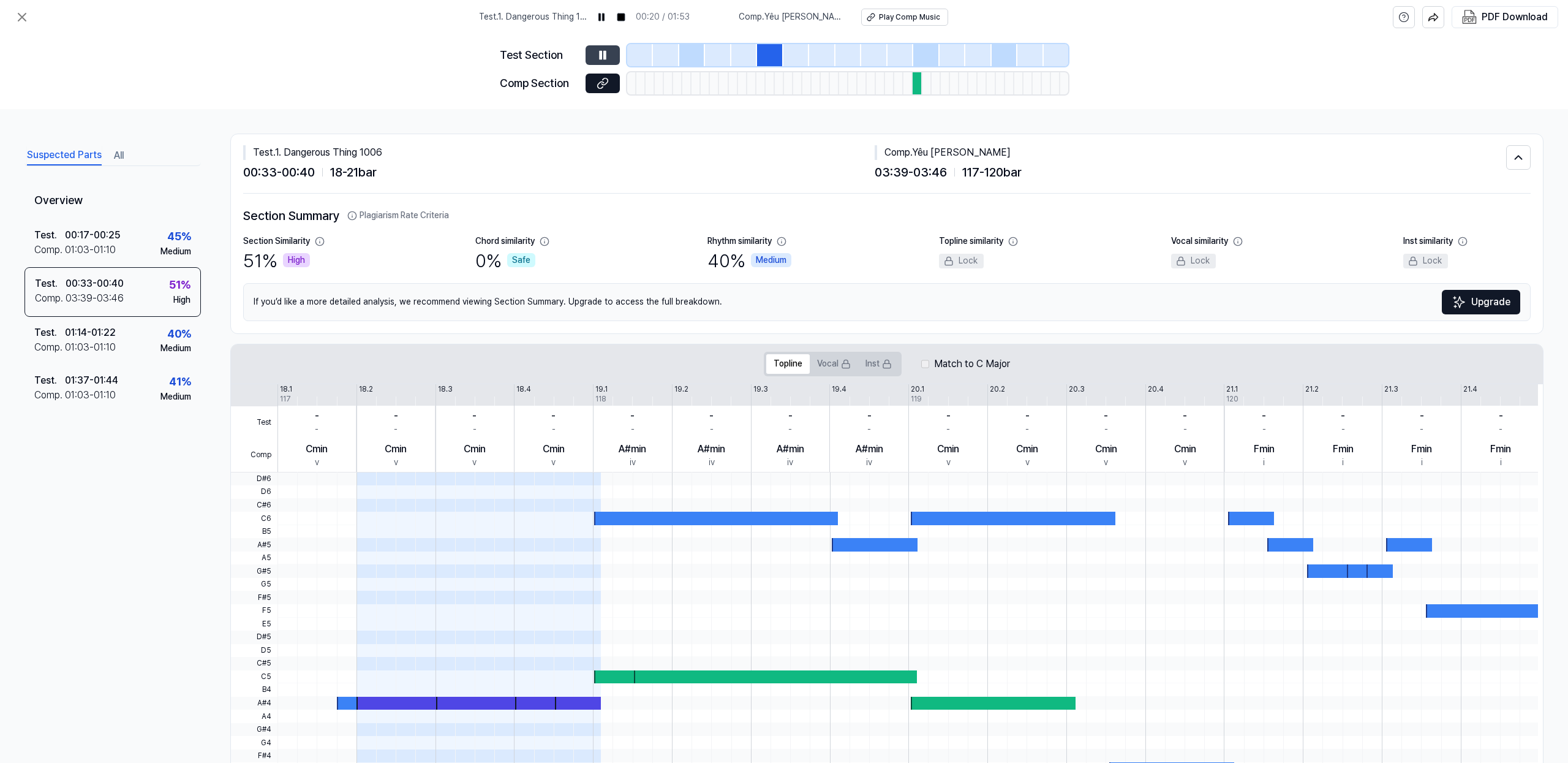
click at [604, 52] on icon at bounding box center [605, 55] width 2 height 8
click at [616, 53] on button at bounding box center [603, 55] width 34 height 20
click at [607, 54] on icon at bounding box center [603, 56] width 13 height 13
click at [600, 54] on icon at bounding box center [601, 55] width 2 height 8
click at [599, 81] on icon at bounding box center [601, 84] width 6 height 7
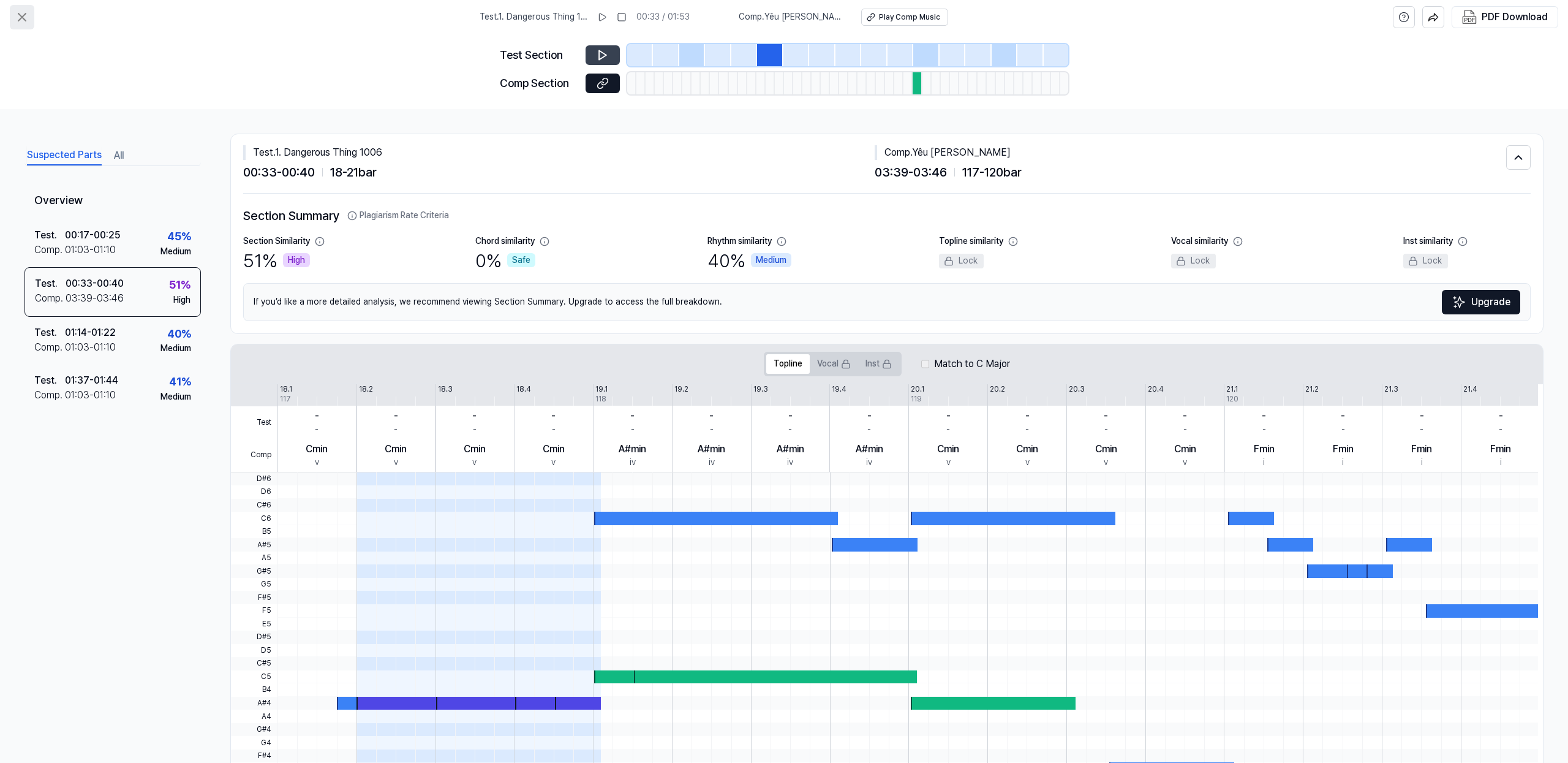
click at [27, 19] on icon at bounding box center [22, 17] width 15 height 15
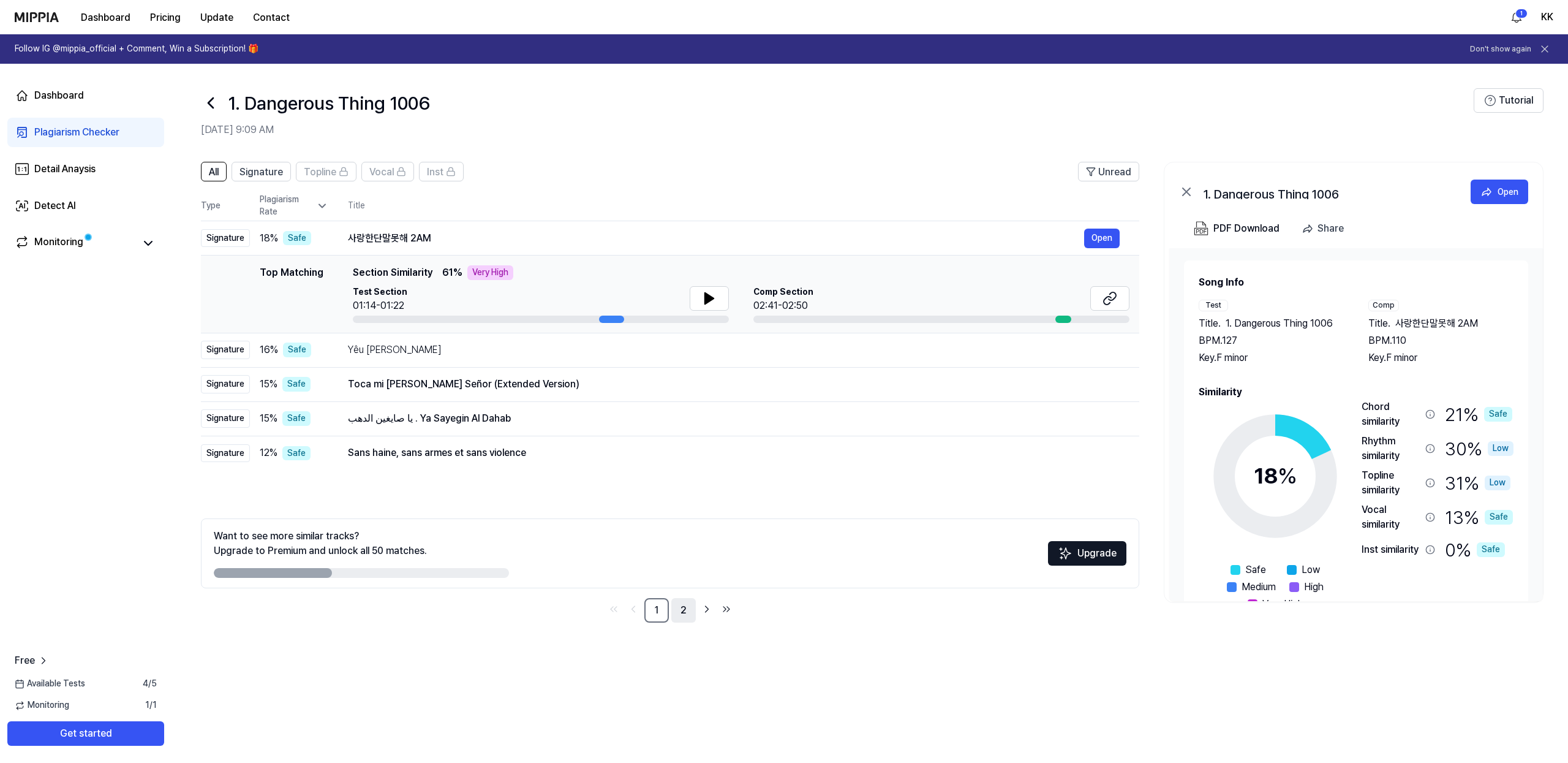
click at [686, 611] on link "2" at bounding box center [683, 610] width 24 height 24
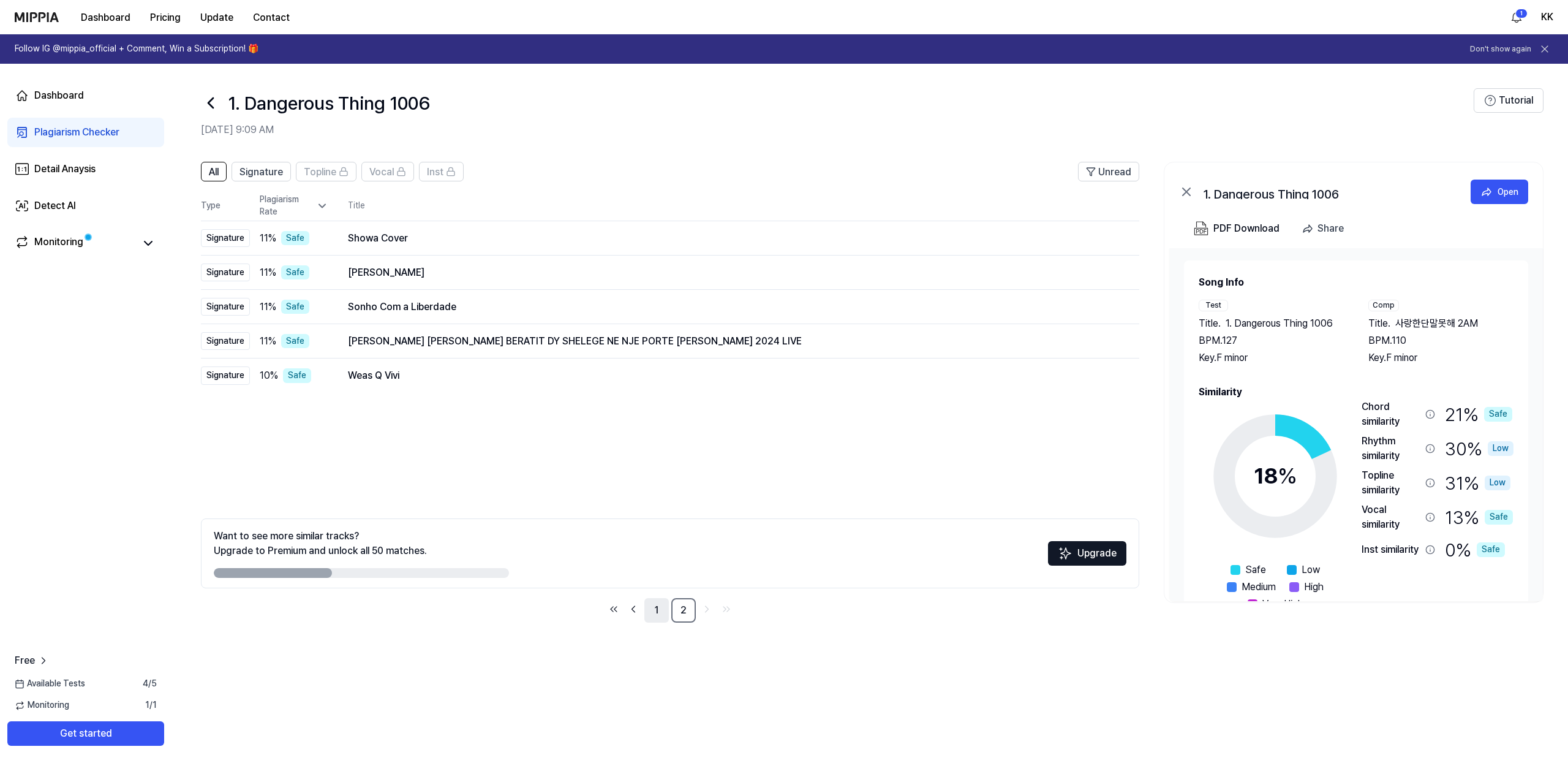
click at [659, 609] on link "1" at bounding box center [656, 610] width 24 height 24
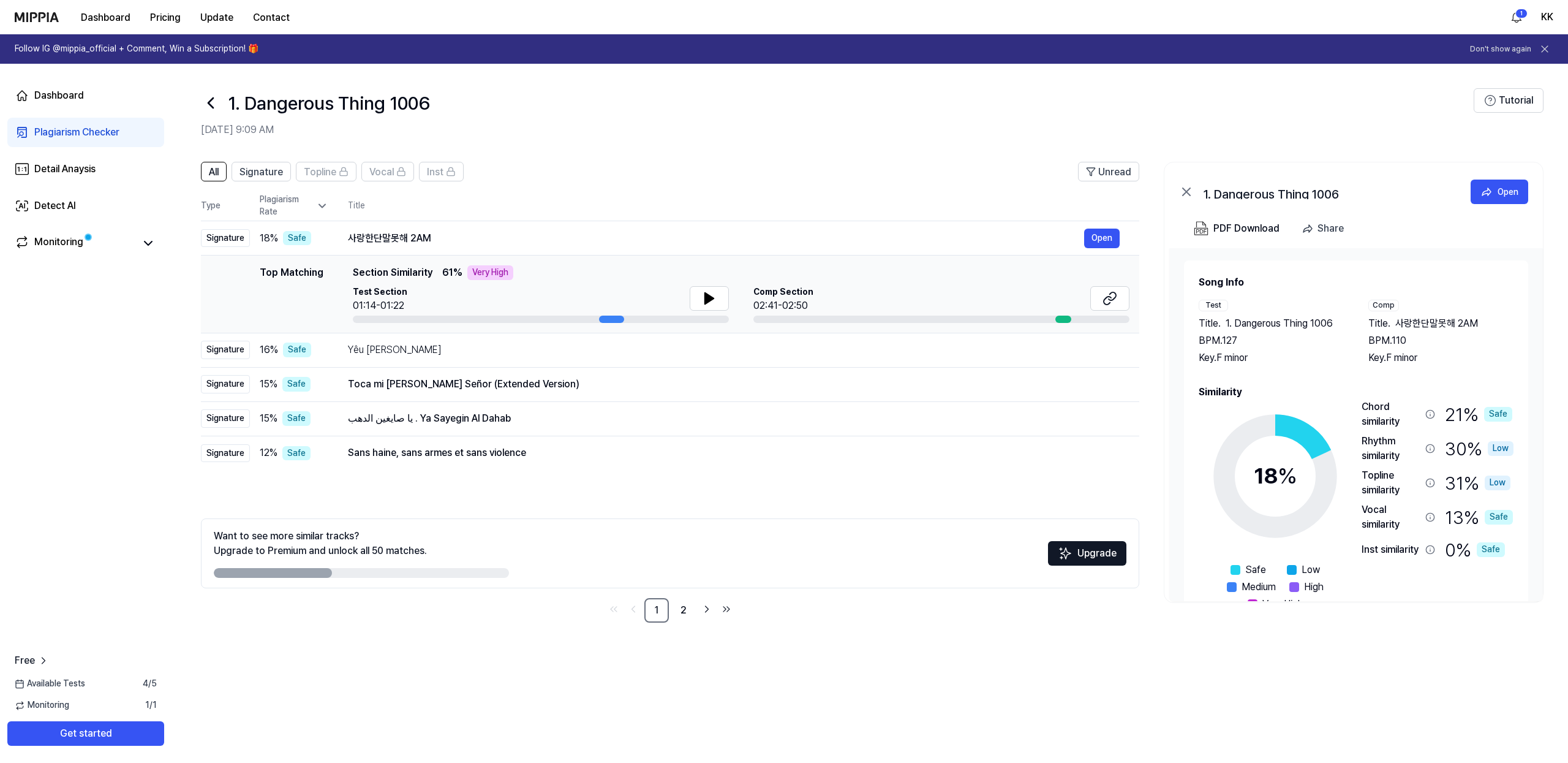
click at [214, 102] on icon at bounding box center [210, 102] width 20 height 20
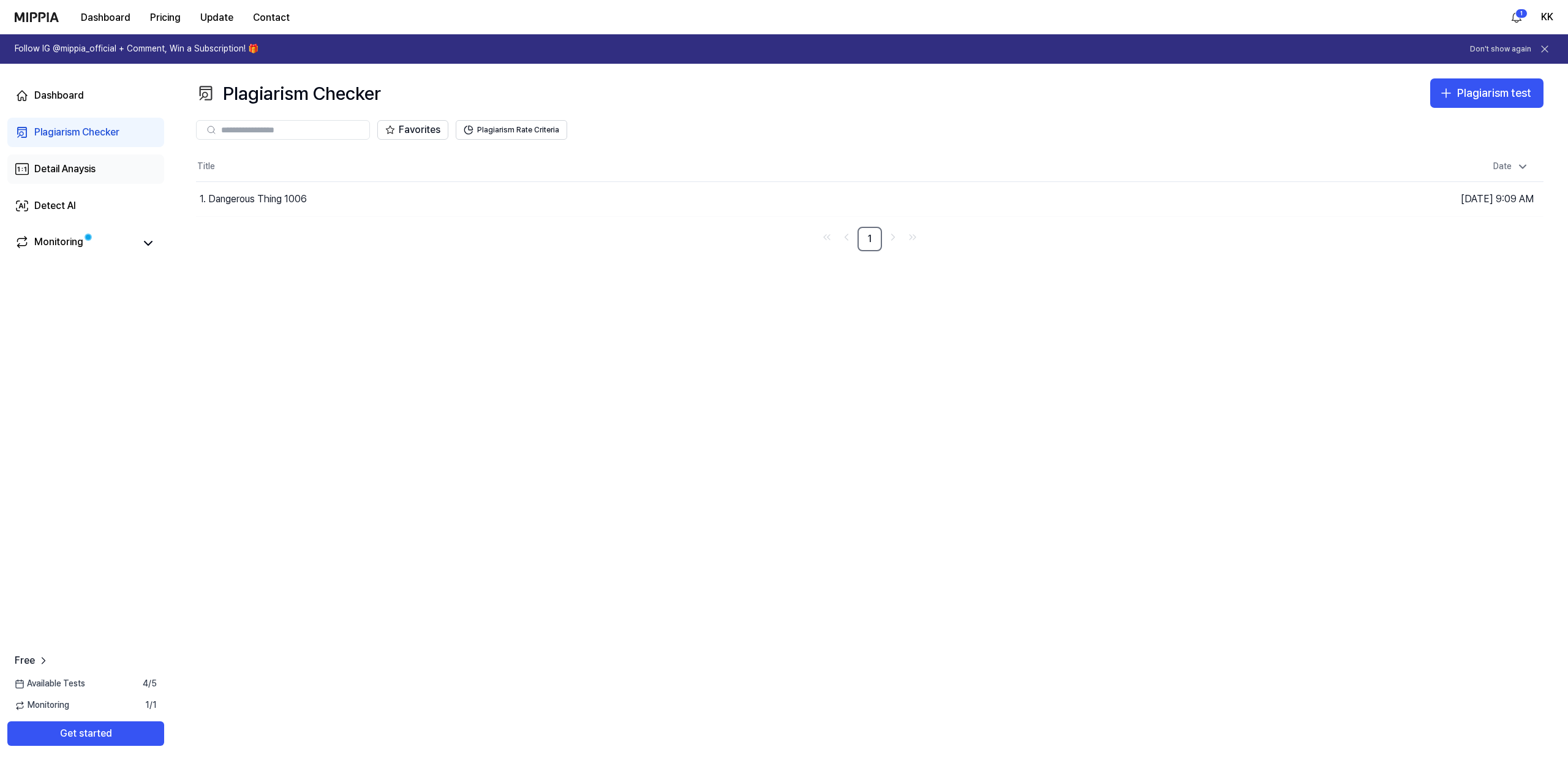
click at [87, 172] on div "Detail Anaysis" at bounding box center [65, 169] width 61 height 15
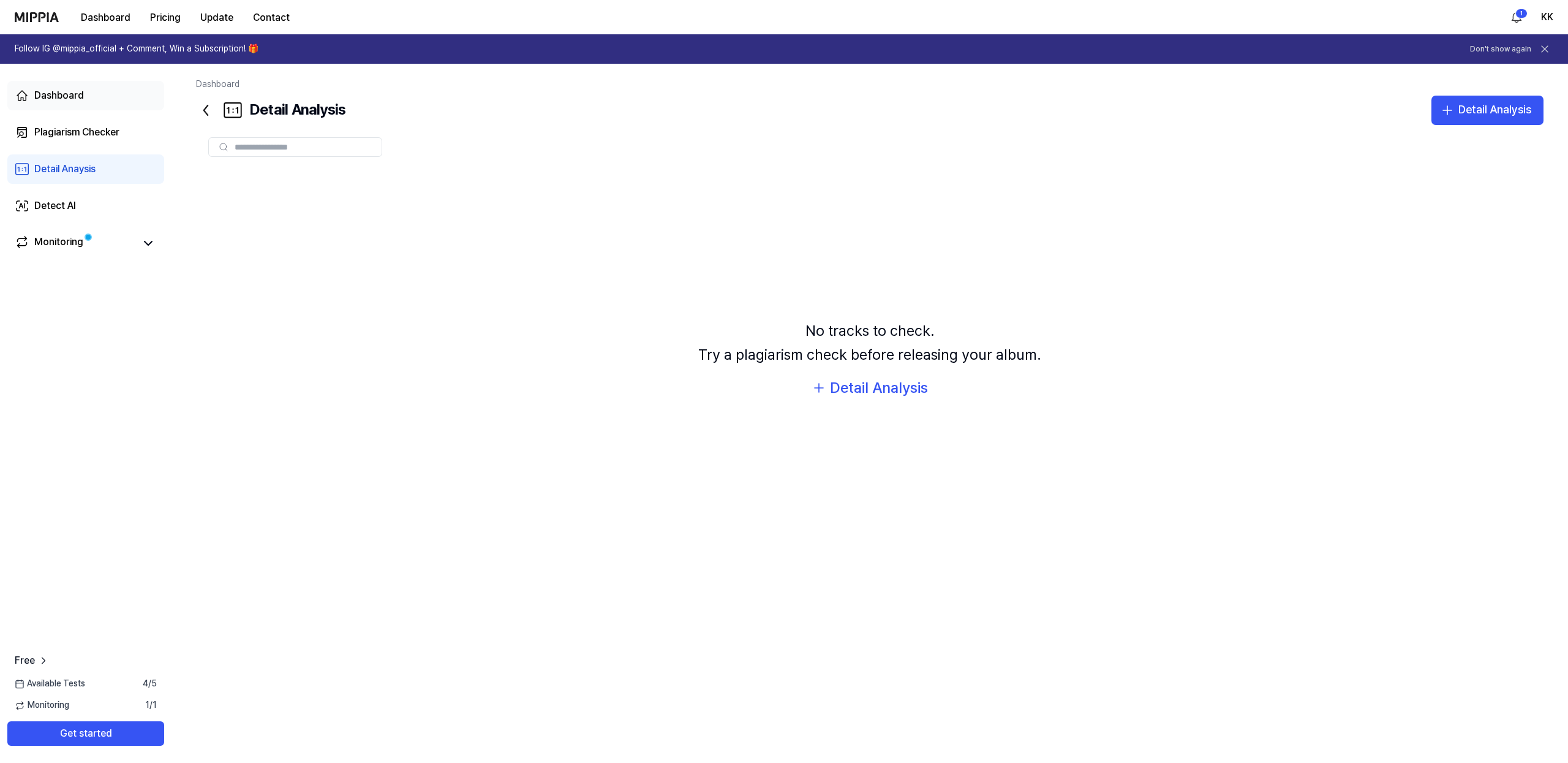
click at [73, 105] on link "Dashboard" at bounding box center [85, 96] width 157 height 30
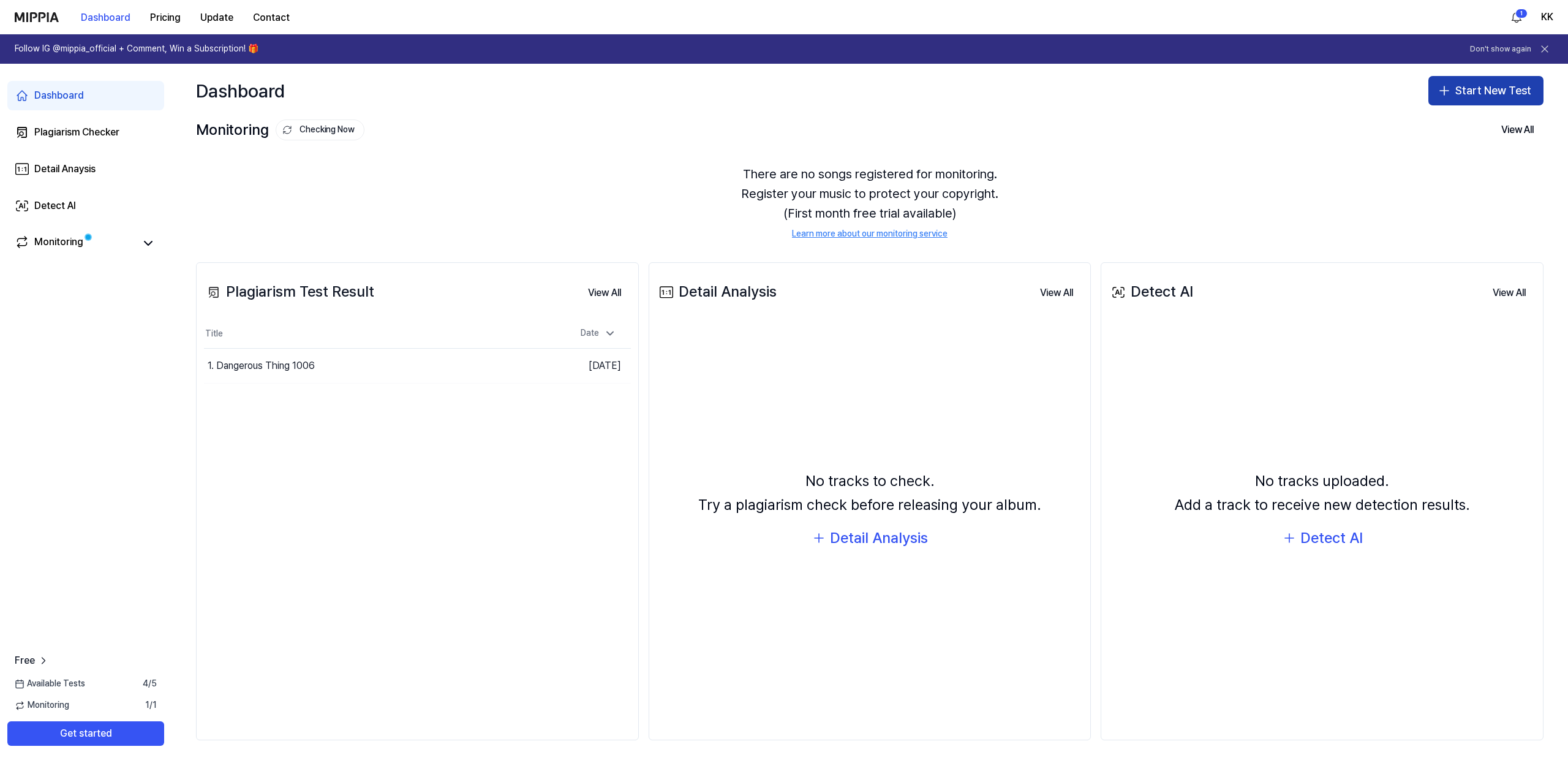
click at [1472, 90] on button "Start New Test" at bounding box center [1486, 91] width 115 height 30
click at [1384, 145] on div "Monitoring Checking Now View All Monitoring There are no songs registered for m…" at bounding box center [870, 178] width 1397 height 120
drag, startPoint x: 229, startPoint y: 292, endPoint x: 293, endPoint y: 295, distance: 64.1
click at [293, 295] on div "Plagiarism Test Result" at bounding box center [289, 292] width 170 height 23
copy div "Plagiarism"
